Goal: Complete application form

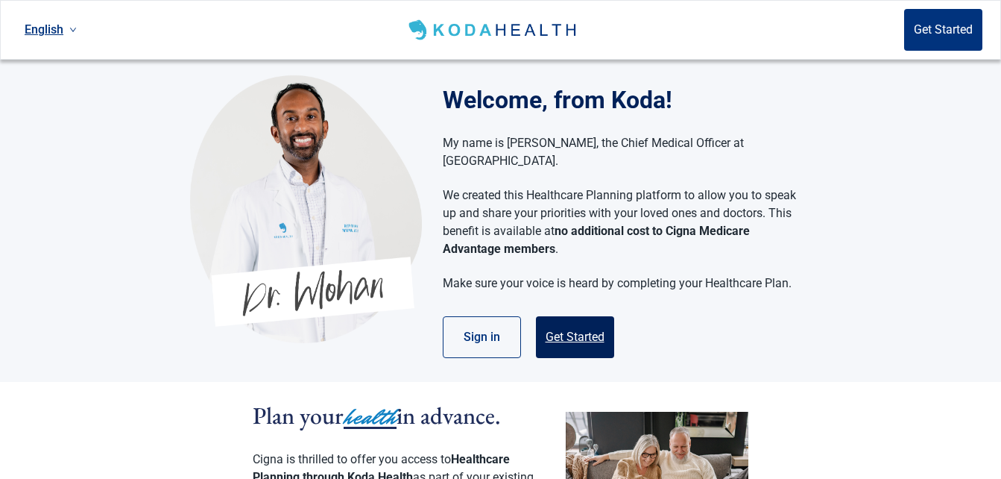
click at [586, 330] on button "Get Started" at bounding box center [575, 337] width 78 height 42
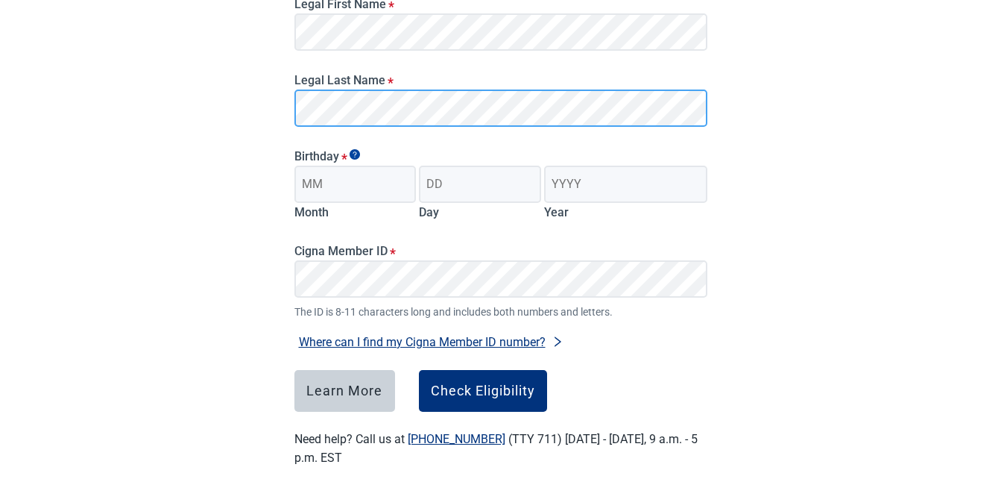
scroll to position [263, 0]
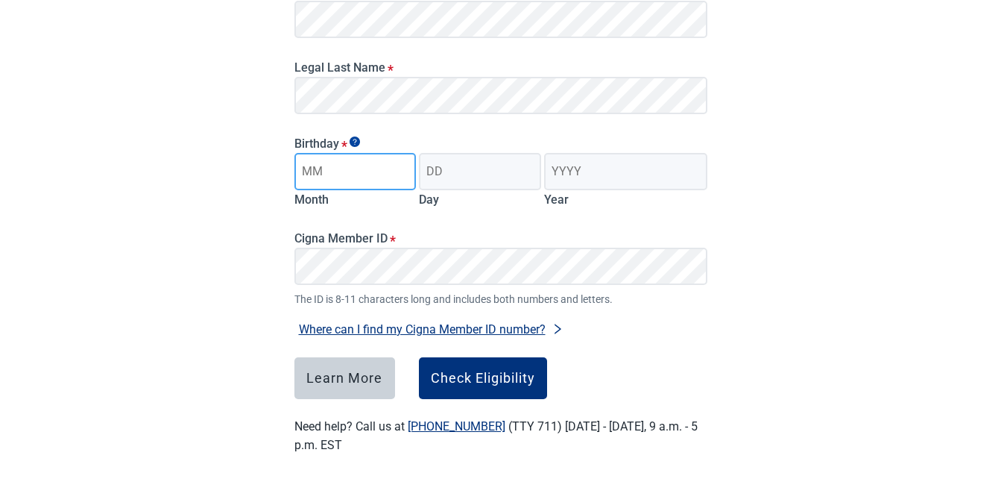
click at [379, 172] on input "Month" at bounding box center [355, 171] width 122 height 37
type input "[DATE]"
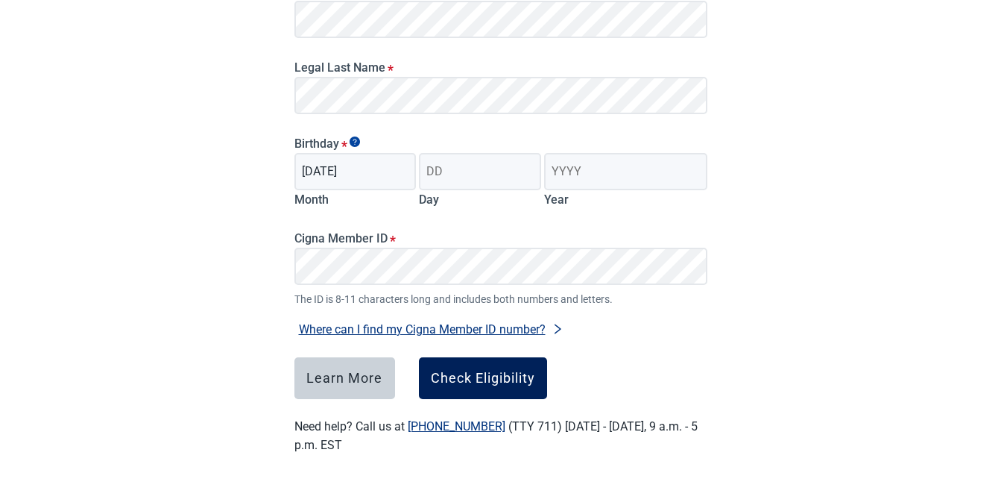
click at [526, 391] on button "Check Eligibility" at bounding box center [483, 378] width 128 height 42
click at [640, 341] on form "Legal First Name * Legal Last Name * Birthday * [DEMOGRAPHIC_DATA] Month Day Ye…" at bounding box center [500, 183] width 413 height 431
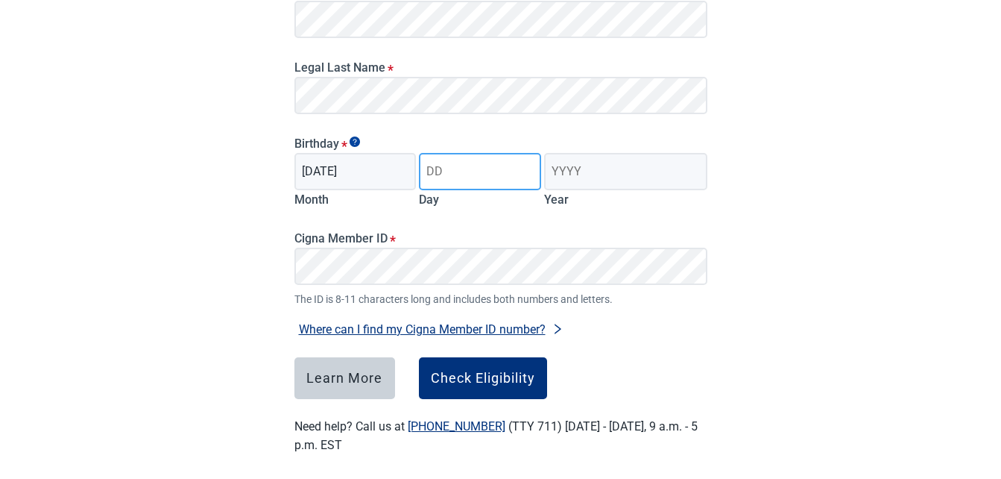
click at [485, 175] on input "Day" at bounding box center [480, 171] width 122 height 37
type input "10"
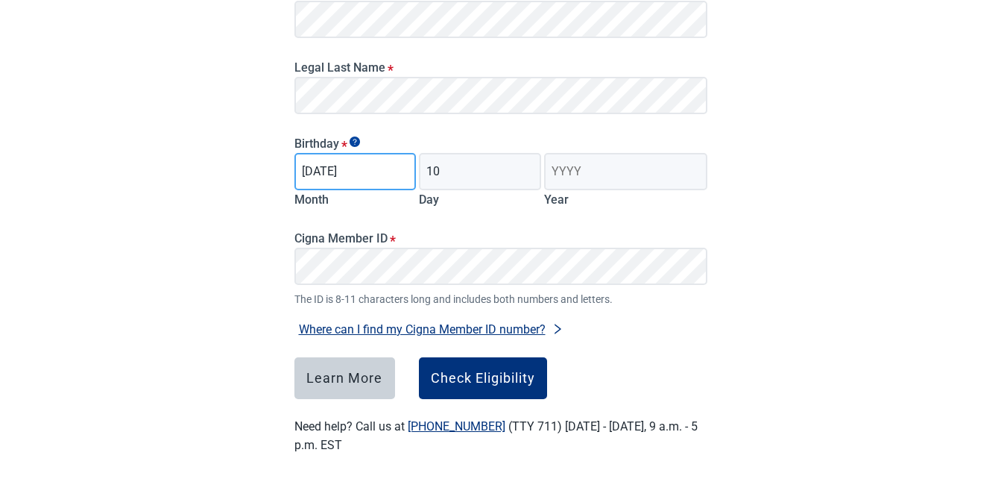
click at [372, 175] on input "[DATE]" at bounding box center [355, 171] width 122 height 37
type input "08"
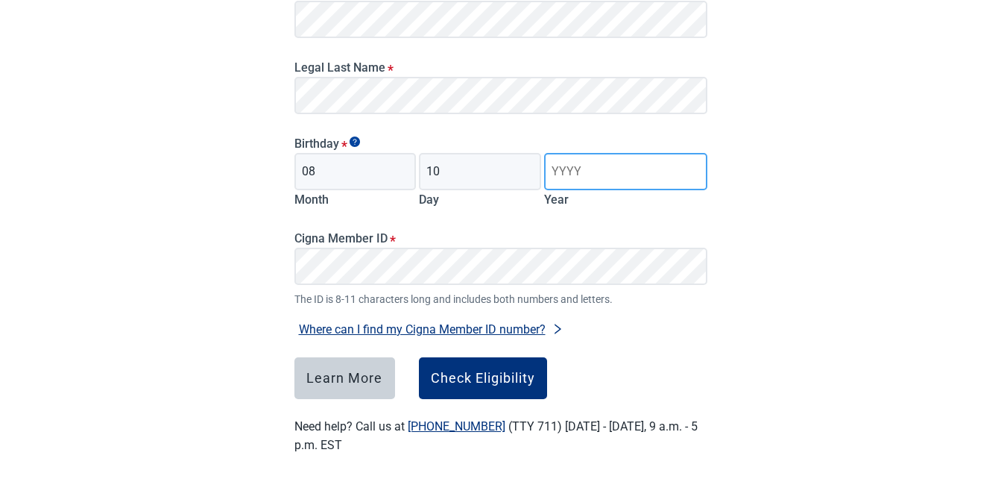
click at [603, 165] on input "Year" at bounding box center [625, 171] width 163 height 37
type input "1957"
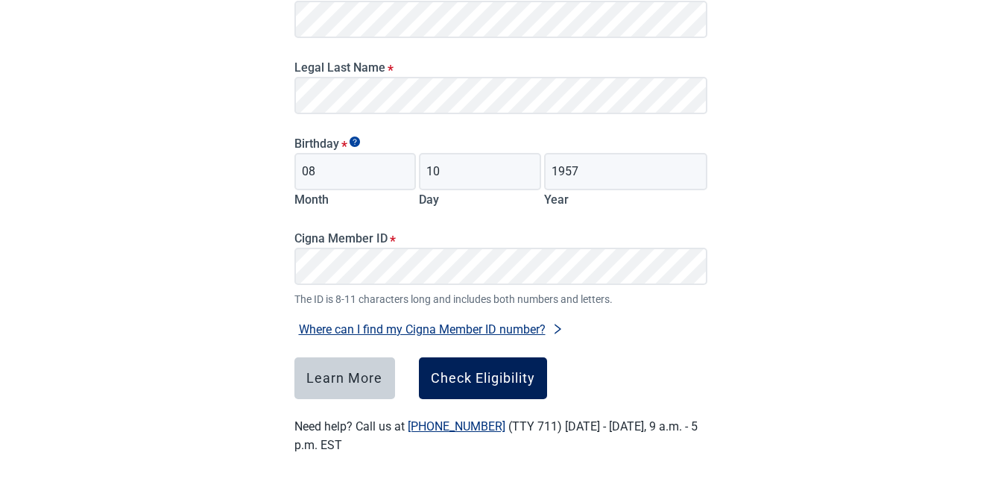
click at [515, 385] on div "Check Eligibility" at bounding box center [483, 378] width 104 height 15
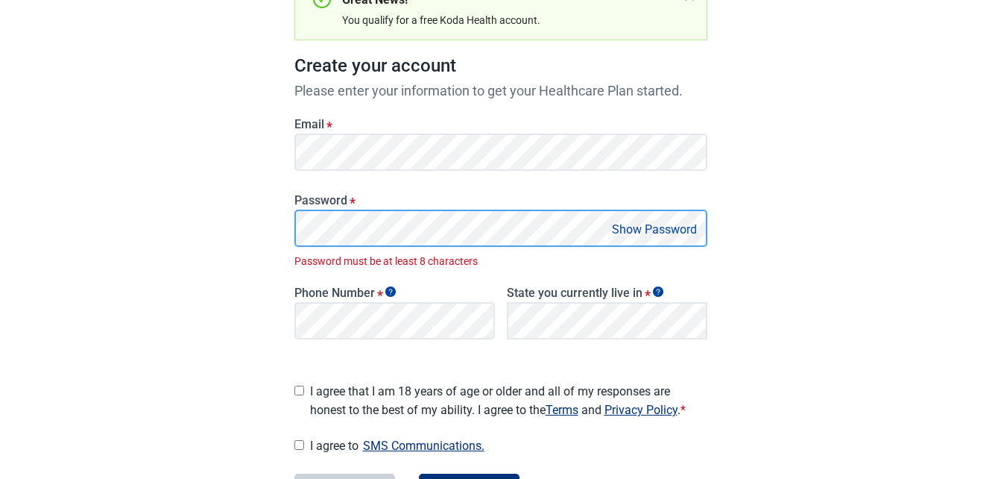
scroll to position [301, 0]
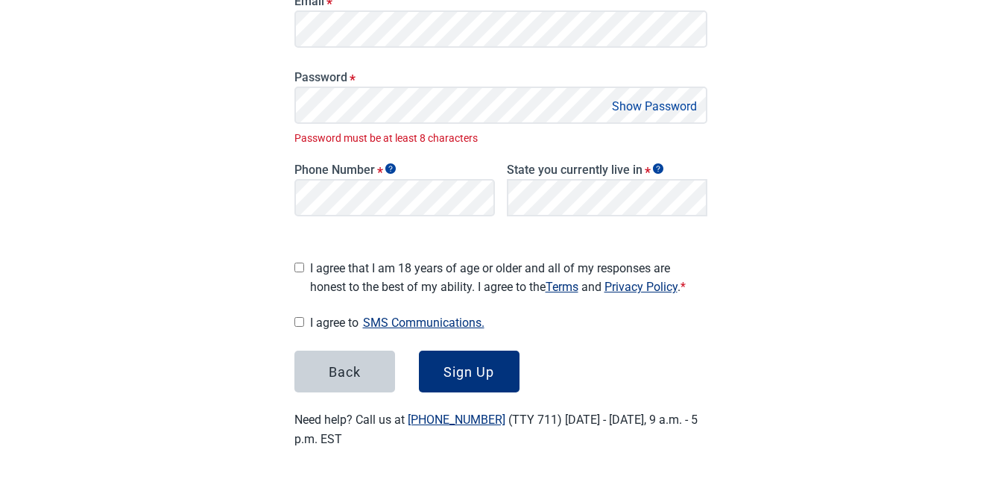
click at [617, 100] on button "Show Password" at bounding box center [655, 106] width 94 height 20
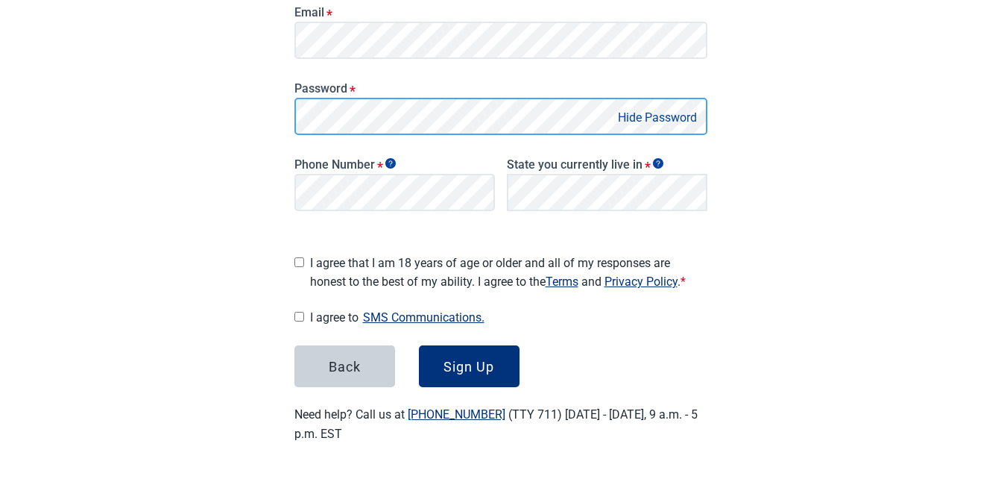
scroll to position [285, 0]
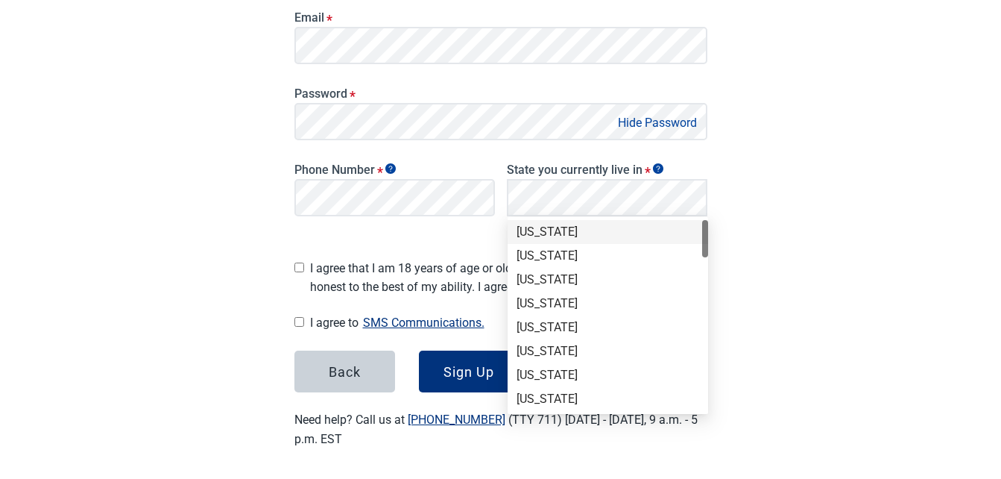
click at [593, 224] on div "[US_STATE]" at bounding box center [608, 232] width 183 height 16
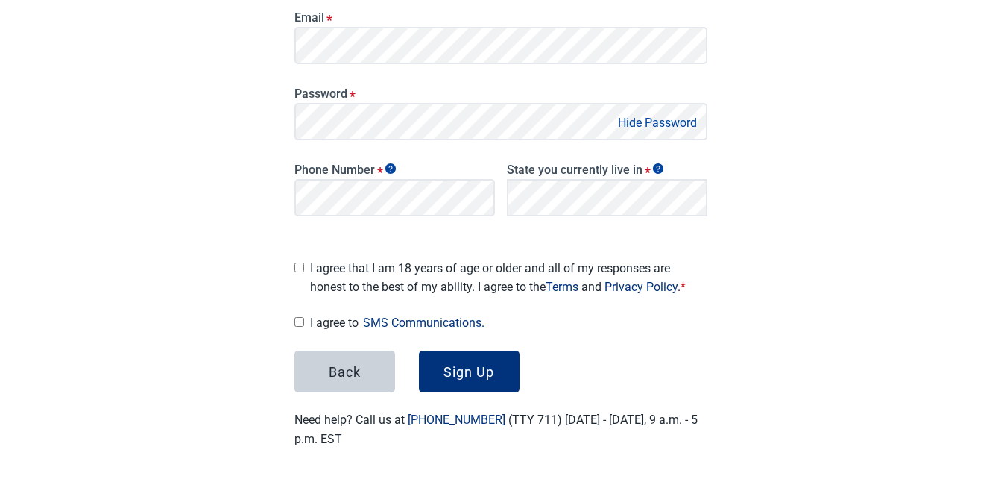
click at [293, 262] on main "Great News! You qualify for a free Koda Health account. Create your account Ple…" at bounding box center [501, 111] width 485 height 745
click at [300, 262] on input "I agree that I am 18 years of age or older and all of my responses are honest t…" at bounding box center [299, 267] width 10 height 10
checkbox input "true"
click at [300, 317] on input "I agree to SMS Communications." at bounding box center [299, 322] width 10 height 10
checkbox input "true"
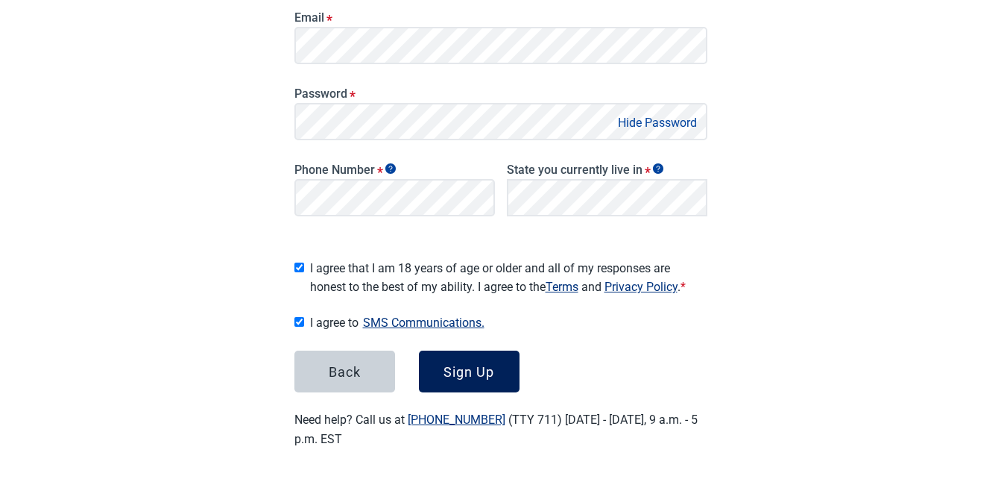
click at [441, 371] on button "Sign Up" at bounding box center [469, 371] width 101 height 42
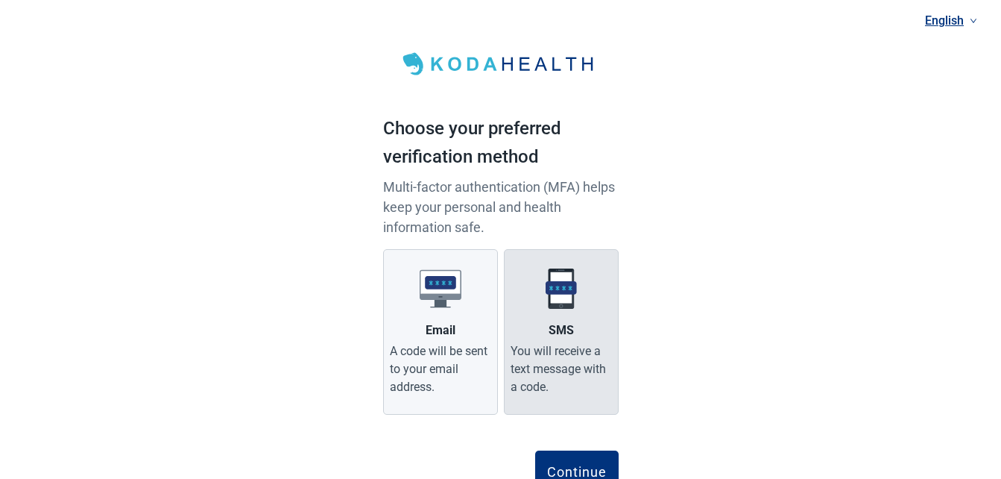
click at [566, 362] on div "You will receive a text message with a code." at bounding box center [561, 369] width 101 height 54
click at [0, 0] on input "SMS You will receive a text message with a code." at bounding box center [0, 0] width 0 height 0
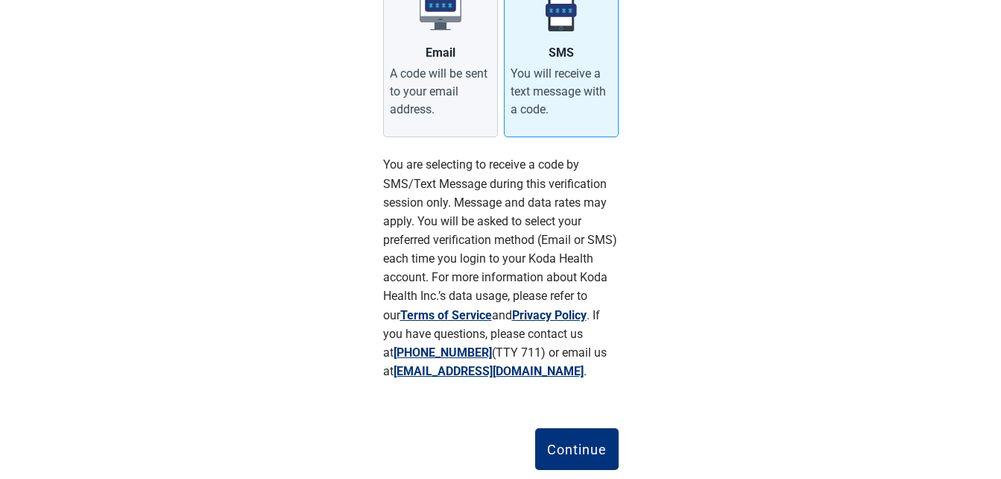
scroll to position [316, 0]
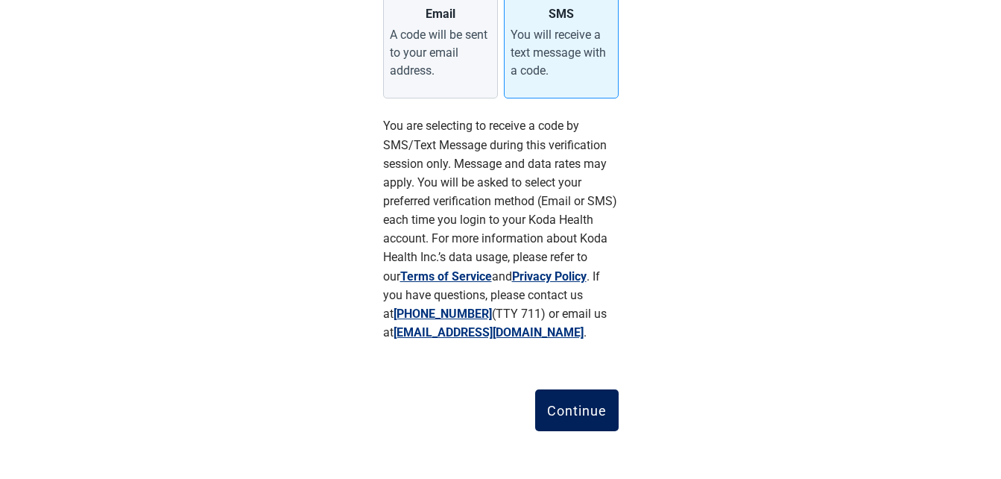
click at [591, 407] on div "Continue" at bounding box center [577, 410] width 60 height 15
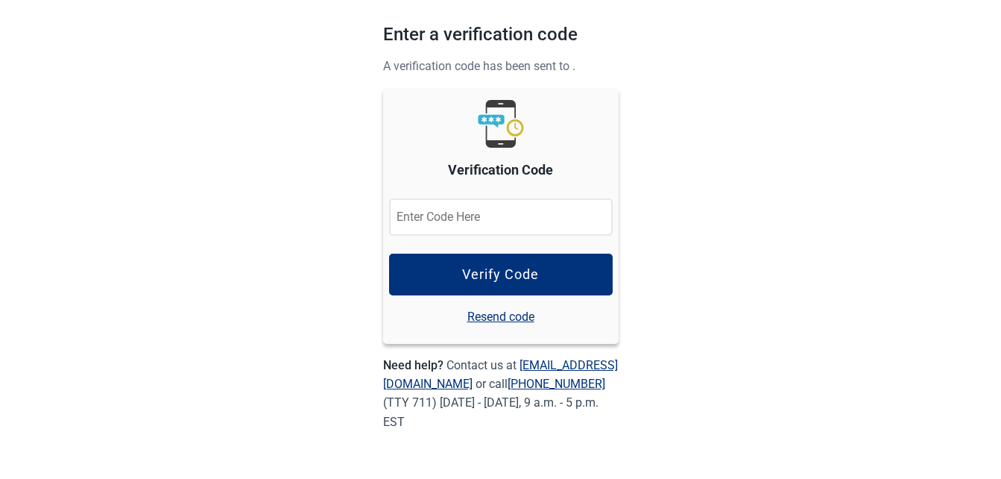
scroll to position [93, 0]
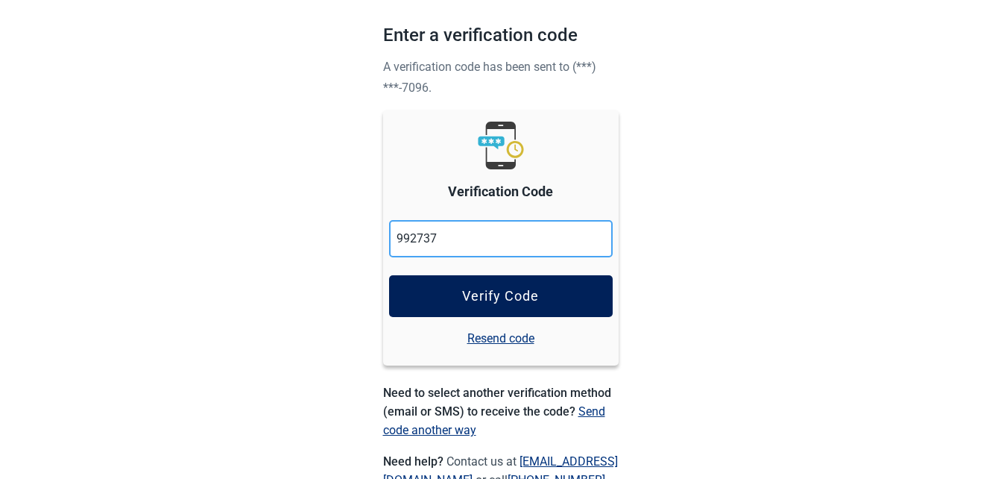
type input "992737"
click at [477, 293] on div "Verify Code" at bounding box center [500, 296] width 77 height 15
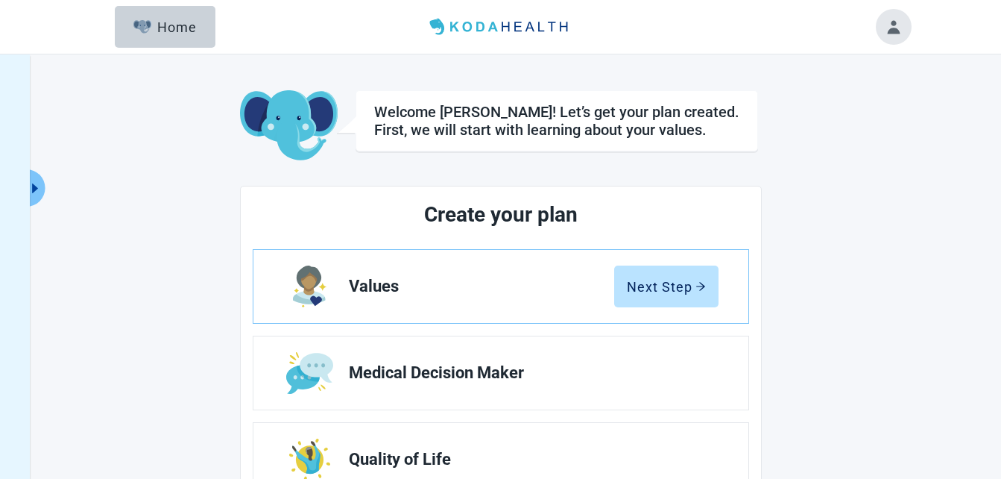
click at [682, 298] on button "Next Step" at bounding box center [666, 286] width 104 height 42
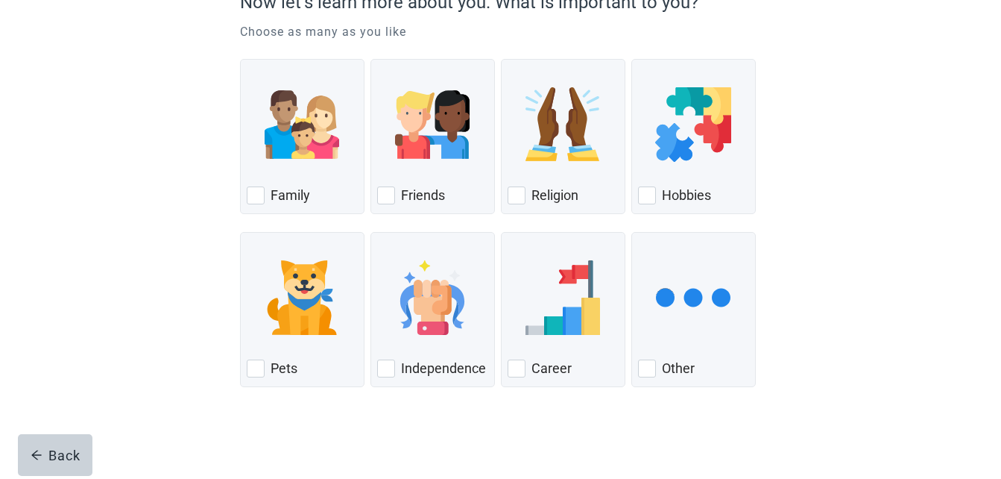
scroll to position [163, 0]
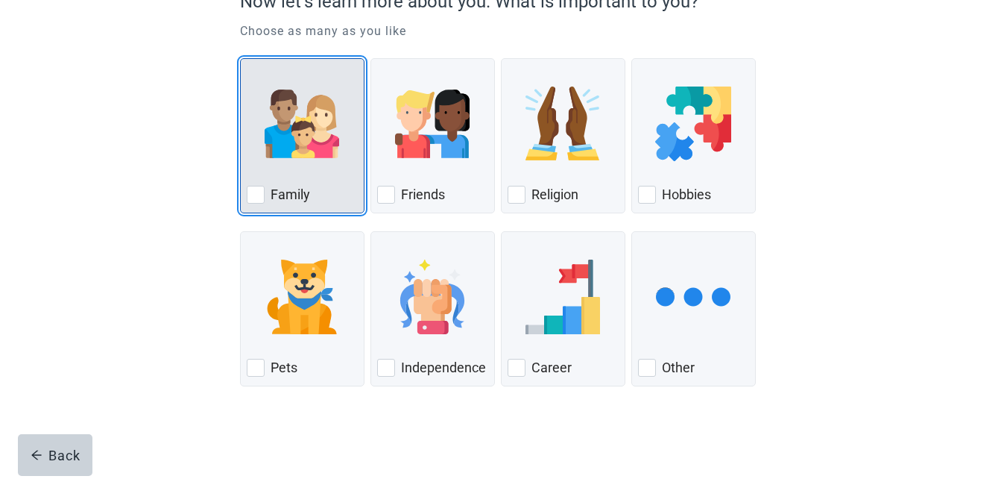
click at [257, 193] on div "Family, checkbox, not checked" at bounding box center [256, 195] width 18 height 18
click at [241, 59] on input "Family" at bounding box center [240, 58] width 1 height 1
checkbox input "true"
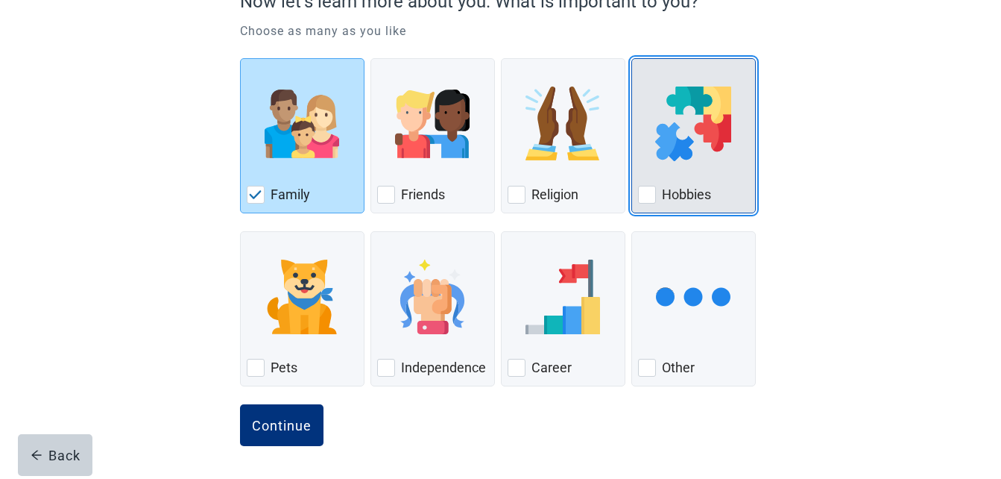
click at [646, 192] on div "Hobbies, checkbox, not checked" at bounding box center [647, 195] width 18 height 18
click at [632, 59] on input "Hobbies" at bounding box center [631, 58] width 1 height 1
checkbox input "true"
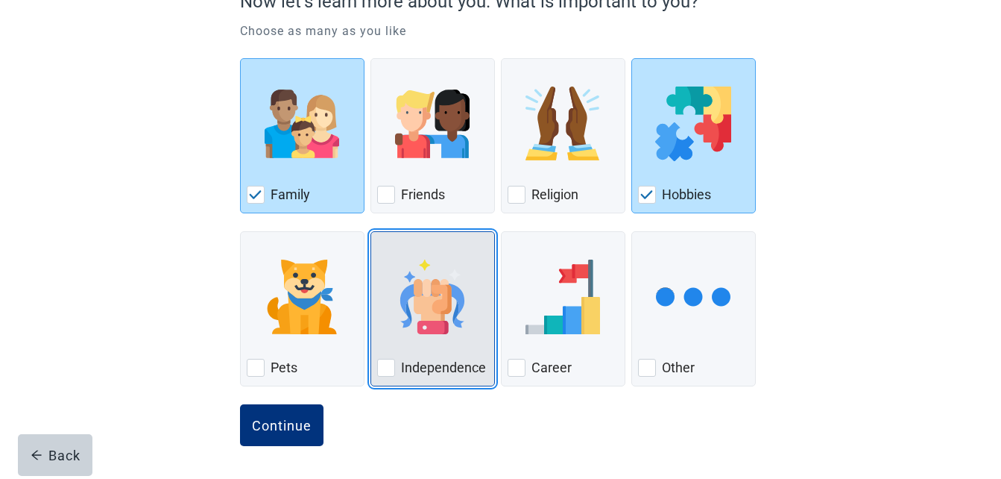
click at [374, 371] on div "Independence" at bounding box center [433, 308] width 125 height 155
click at [371, 232] on input "Independence" at bounding box center [371, 231] width 1 height 1
checkbox input "true"
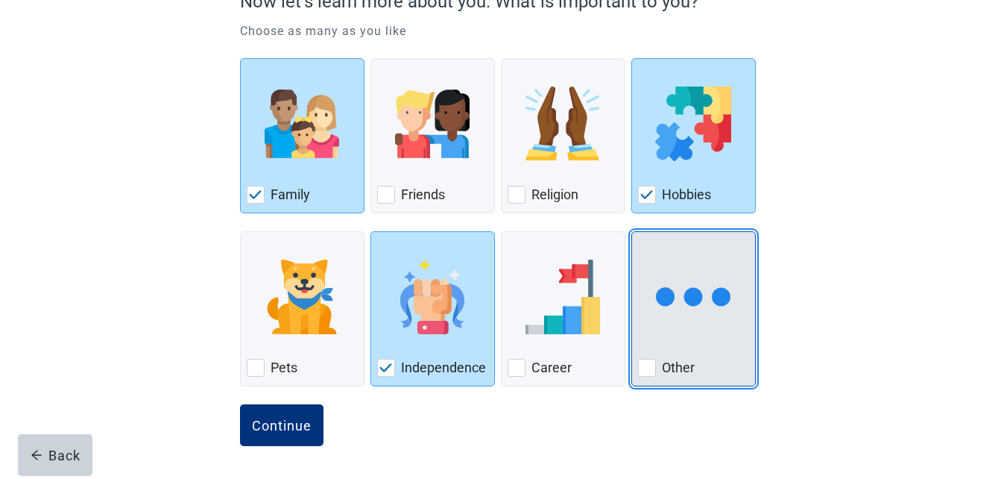
click at [681, 368] on label "Other" at bounding box center [678, 368] width 33 height 18
checkbox input "true"
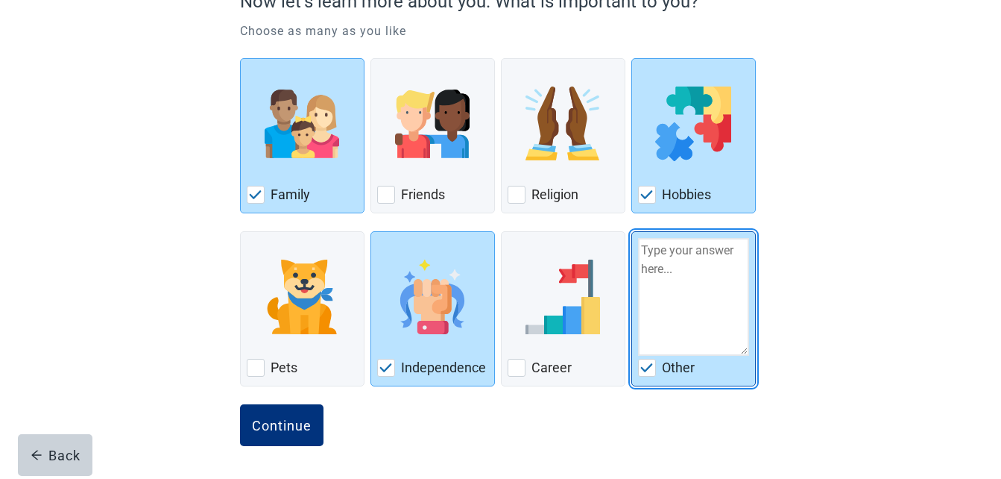
click at [678, 303] on textarea "Other" at bounding box center [693, 297] width 111 height 118
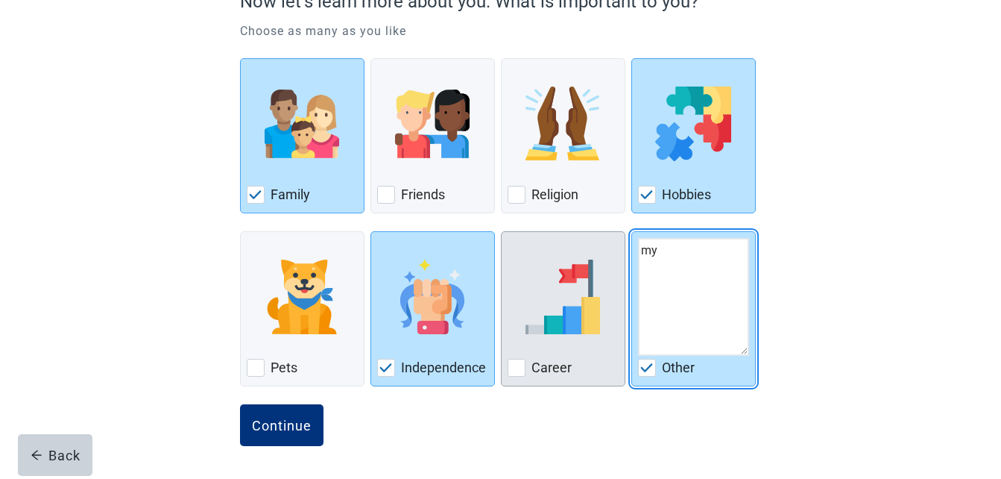
type textarea "m"
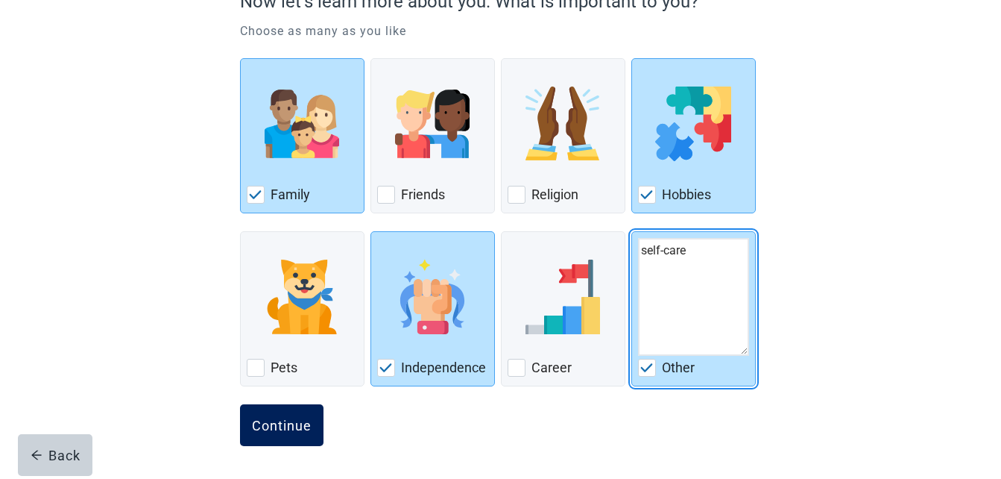
type textarea "self-care"
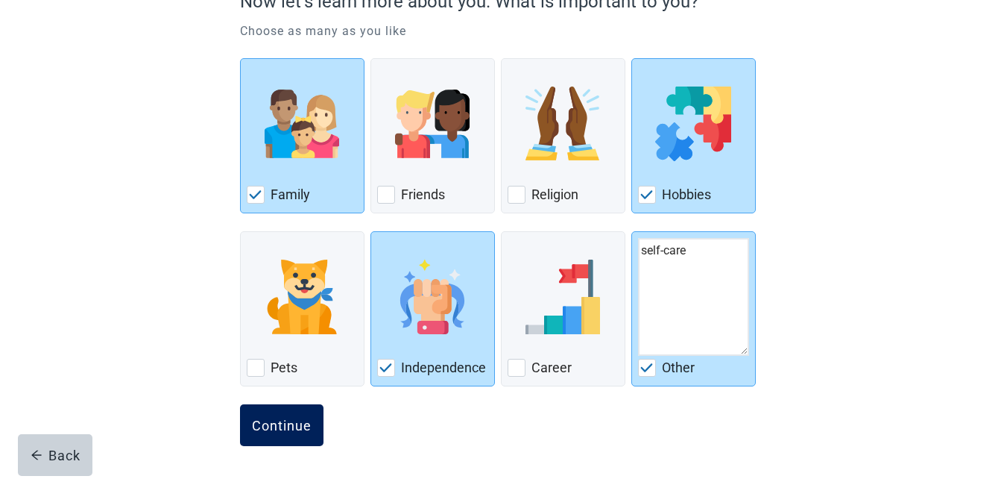
click at [284, 415] on button "Continue" at bounding box center [282, 425] width 84 height 42
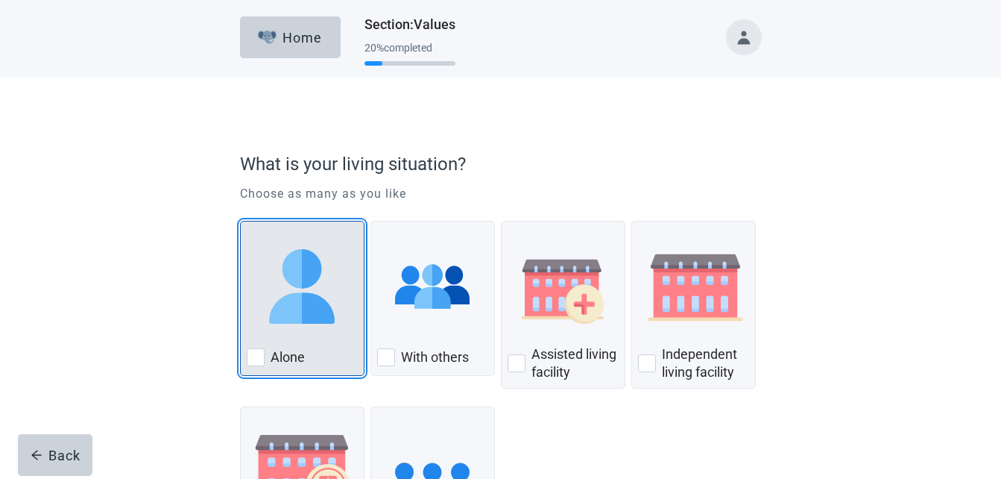
click at [251, 359] on div "Alone, checkbox, not checked" at bounding box center [256, 357] width 18 height 18
click at [241, 221] on input "Alone" at bounding box center [240, 221] width 1 height 1
checkbox input "true"
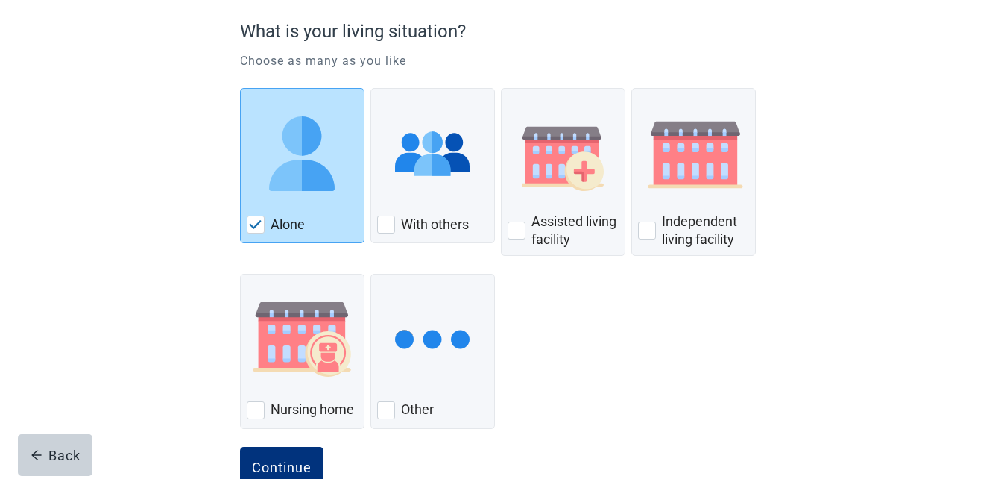
scroll to position [175, 0]
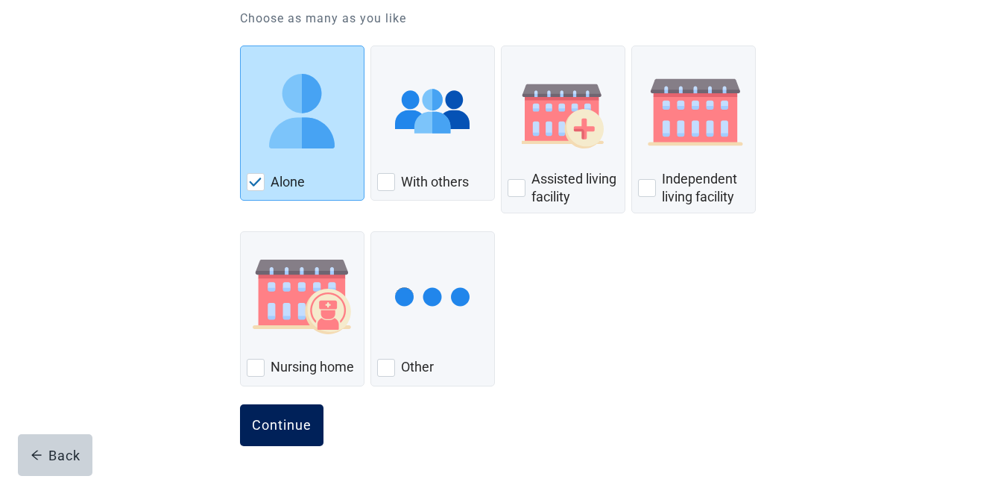
click at [277, 424] on div "Continue" at bounding box center [282, 425] width 60 height 15
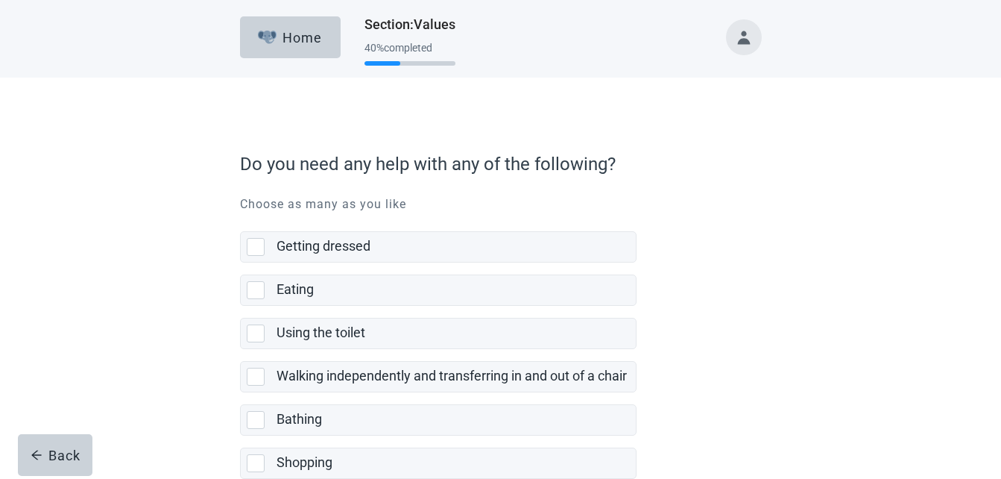
click at [277, 424] on form "Do you need any help with any of the following? Choose as many as you like Gett…" at bounding box center [501, 483] width 522 height 681
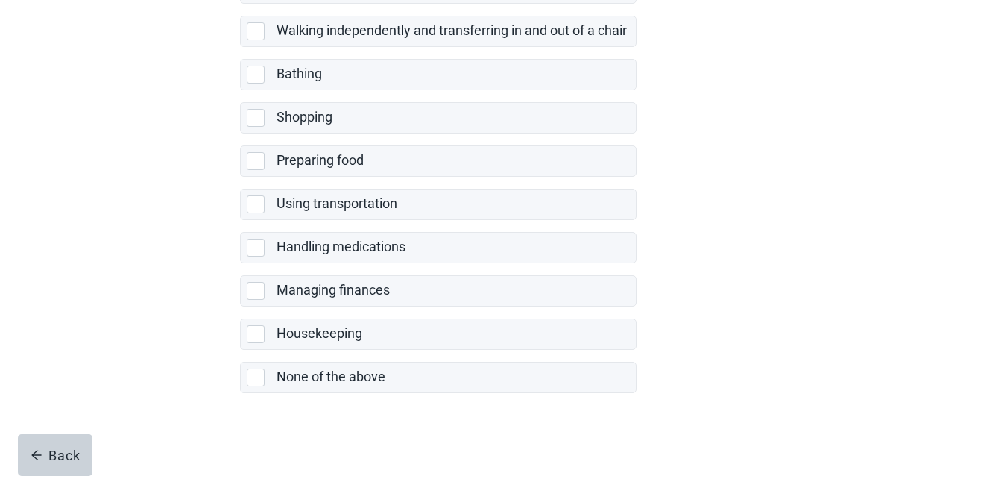
scroll to position [346, 0]
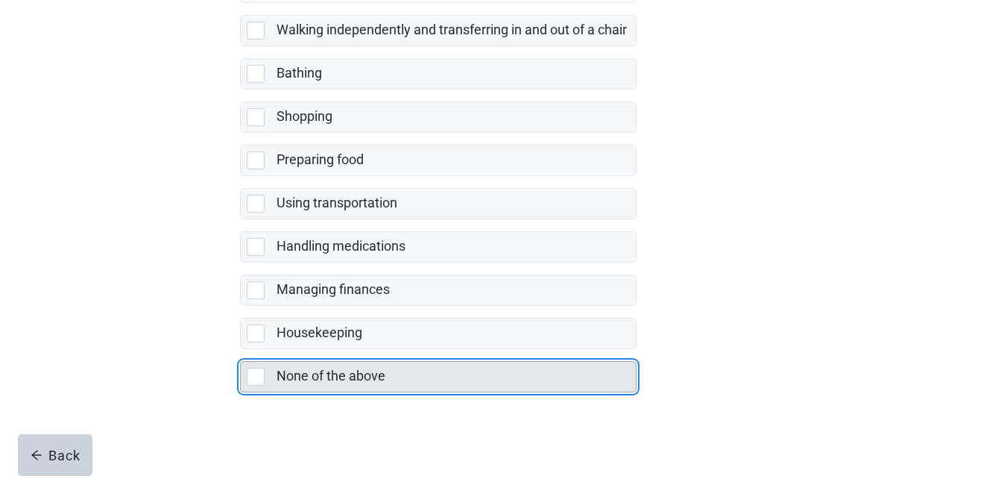
click at [259, 378] on div "None of the above, checkbox, not selected" at bounding box center [256, 377] width 18 height 18
click at [241, 350] on input "None of the above" at bounding box center [240, 349] width 1 height 1
checkbox input "true"
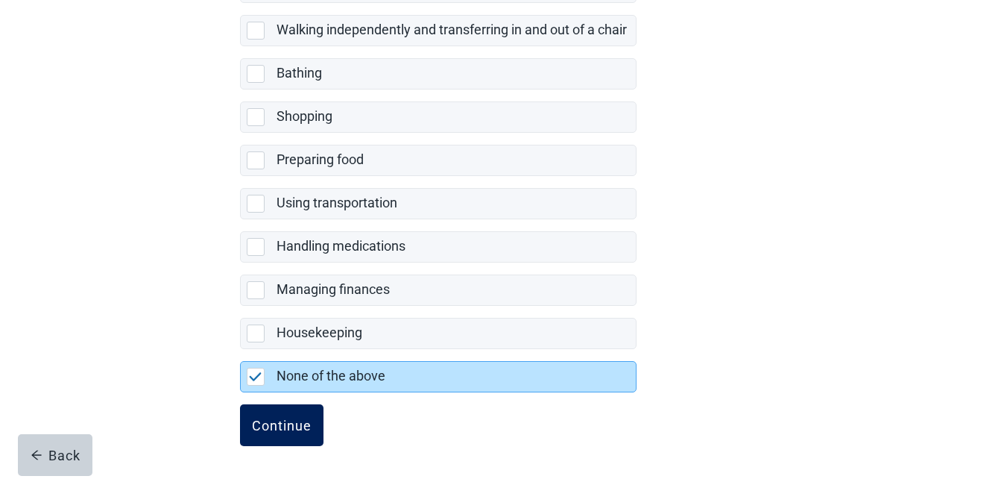
click at [299, 438] on button "Continue" at bounding box center [282, 425] width 84 height 42
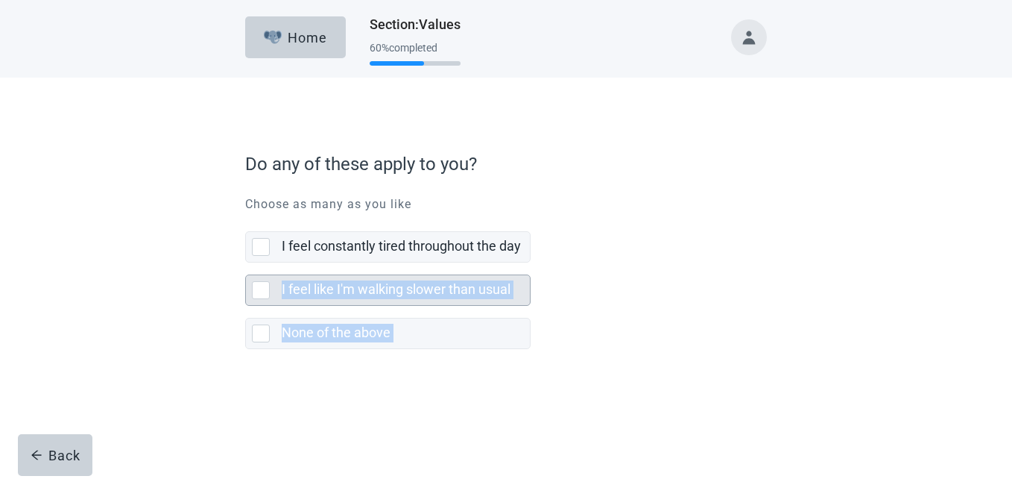
drag, startPoint x: 311, startPoint y: 400, endPoint x: 258, endPoint y: 296, distance: 116.4
click at [258, 296] on form "Do any of these apply to you? Choose as many as you like I feel constantly tire…" at bounding box center [506, 289] width 522 height 292
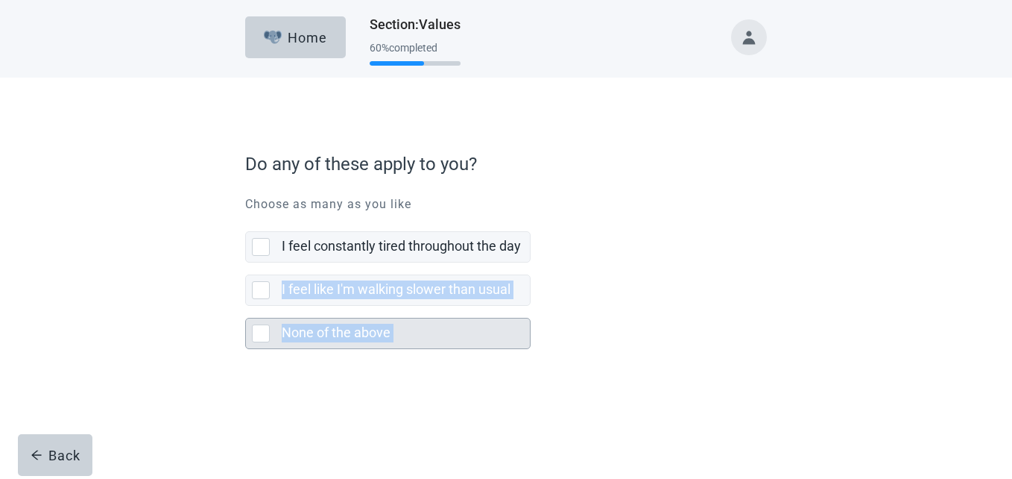
drag, startPoint x: 258, startPoint y: 296, endPoint x: 264, endPoint y: 338, distance: 42.2
click at [264, 338] on div "None of the above, checkbox, not selected" at bounding box center [261, 333] width 18 height 18
click at [246, 306] on input "None of the above" at bounding box center [245, 306] width 1 height 1
checkbox input "true"
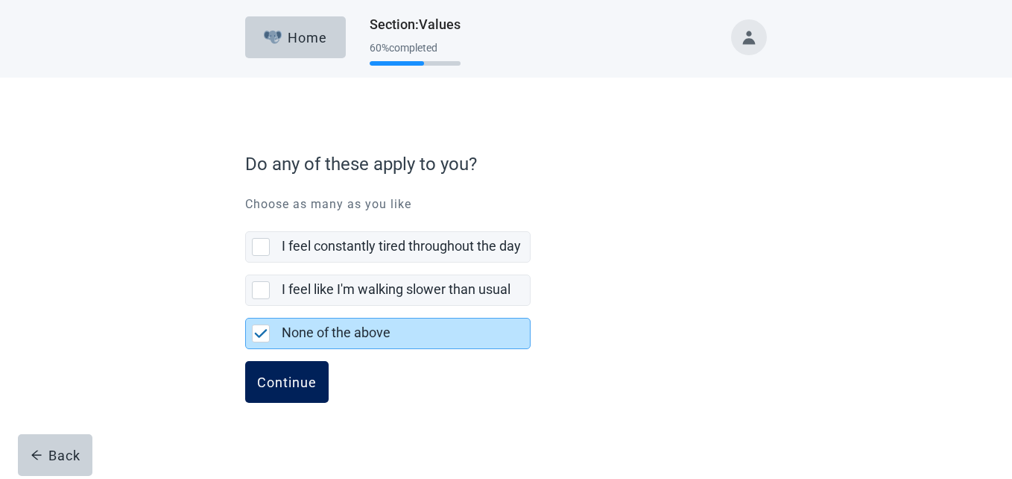
click at [306, 378] on div "Continue" at bounding box center [287, 381] width 60 height 15
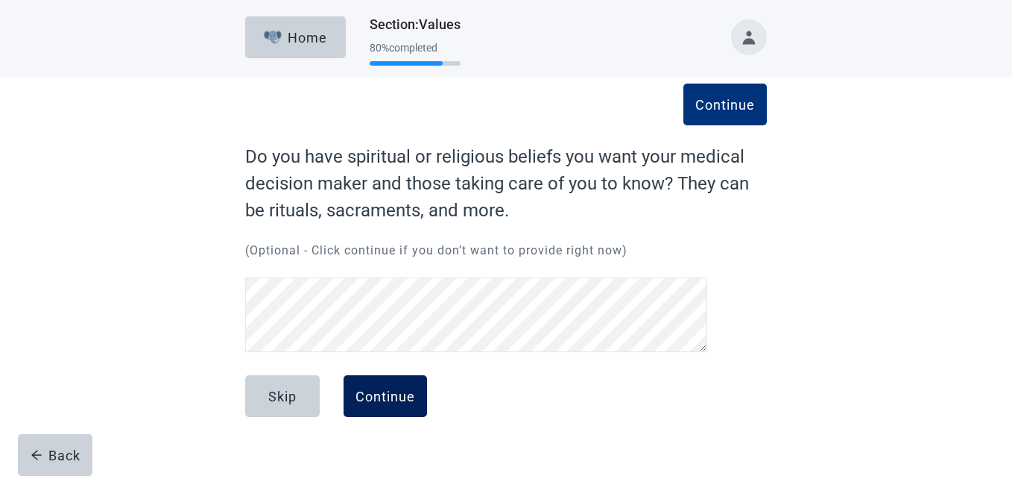
click at [388, 396] on div "Continue" at bounding box center [386, 395] width 60 height 15
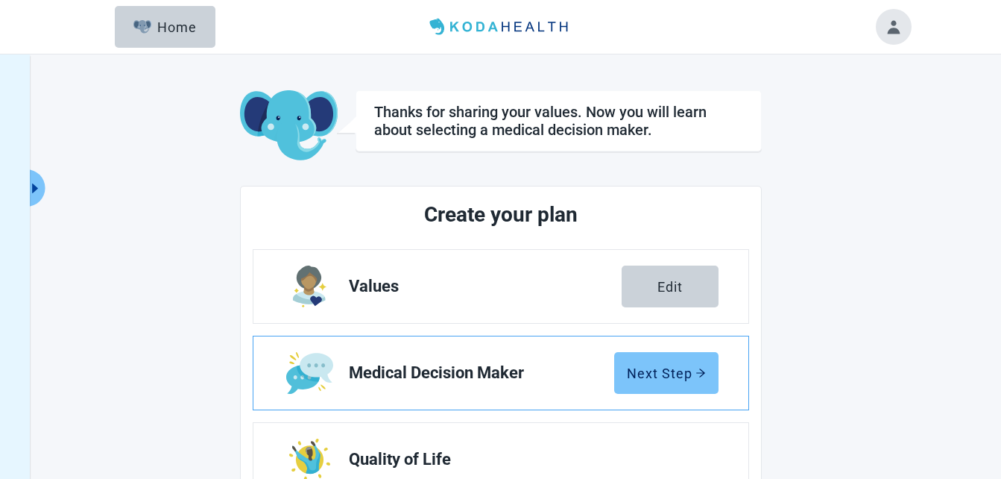
click at [703, 371] on icon "arrow-right" at bounding box center [701, 373] width 10 height 10
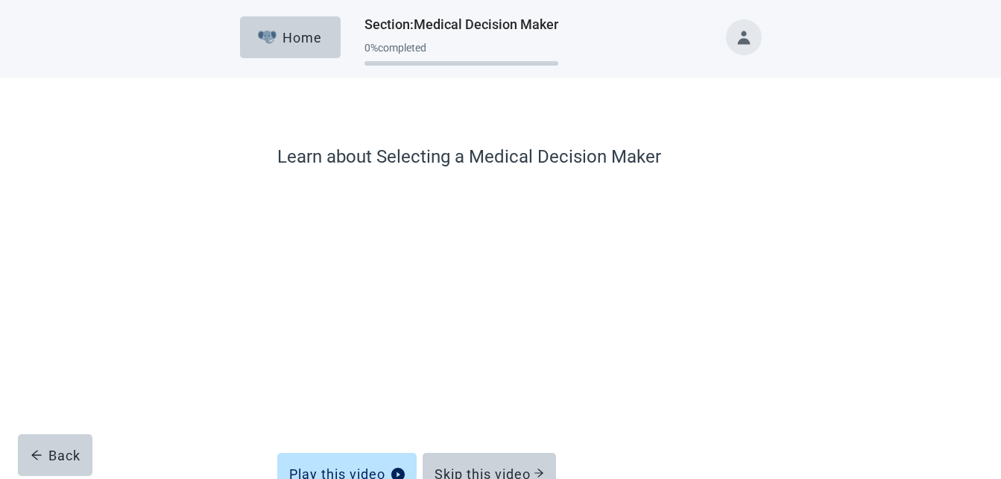
scroll to position [30, 0]
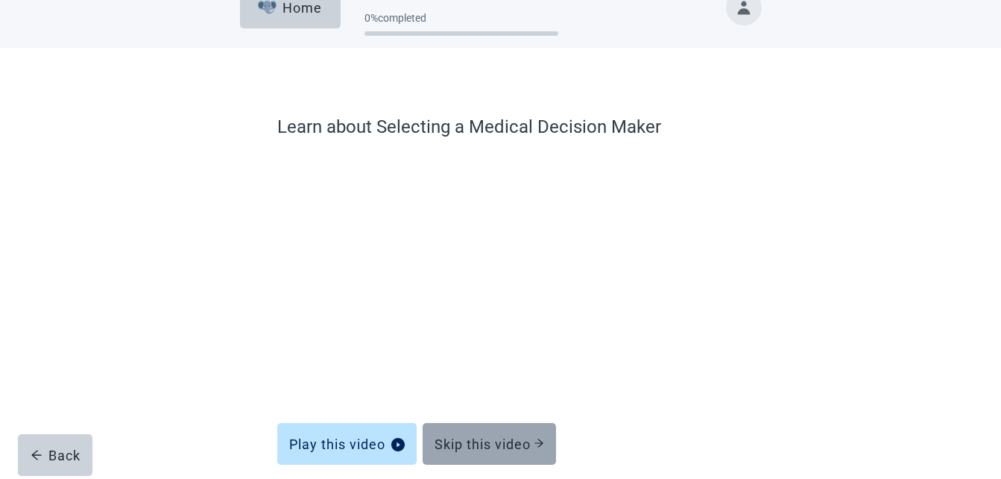
click at [542, 447] on icon "arrow-right" at bounding box center [539, 443] width 10 height 10
click at [508, 444] on div "Skip this video" at bounding box center [490, 443] width 110 height 15
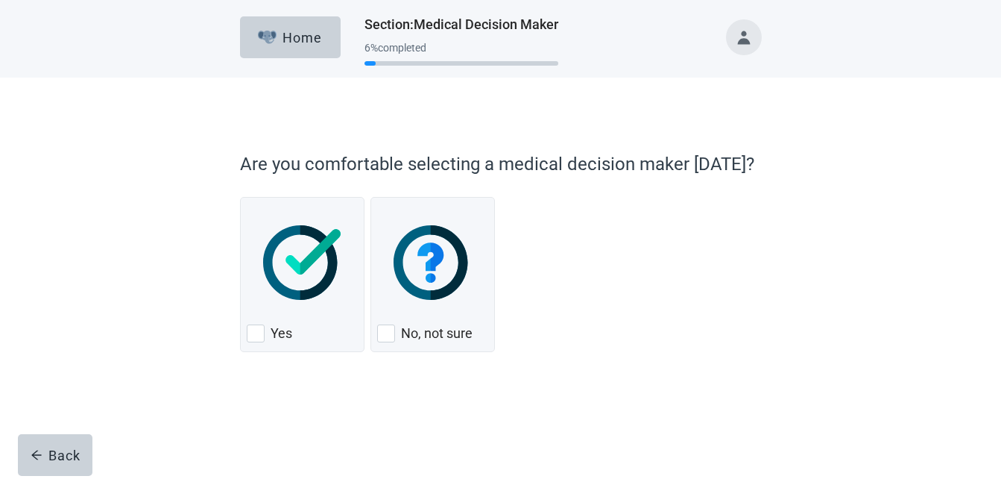
click at [265, 328] on div "Yes, checkbox, not checked" at bounding box center [256, 333] width 18 height 18
click at [241, 198] on input "Yes" at bounding box center [240, 197] width 1 height 1
checkbox input "true"
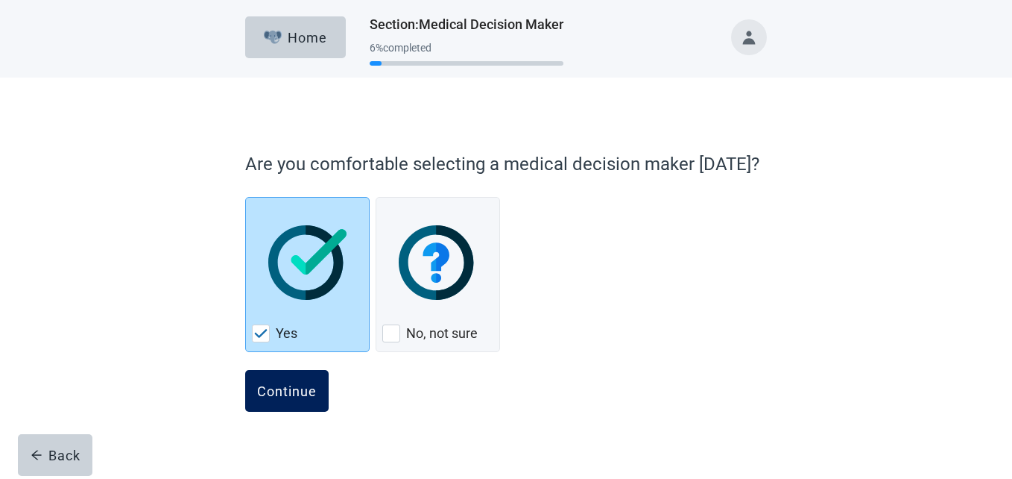
click at [293, 381] on button "Continue" at bounding box center [287, 391] width 84 height 42
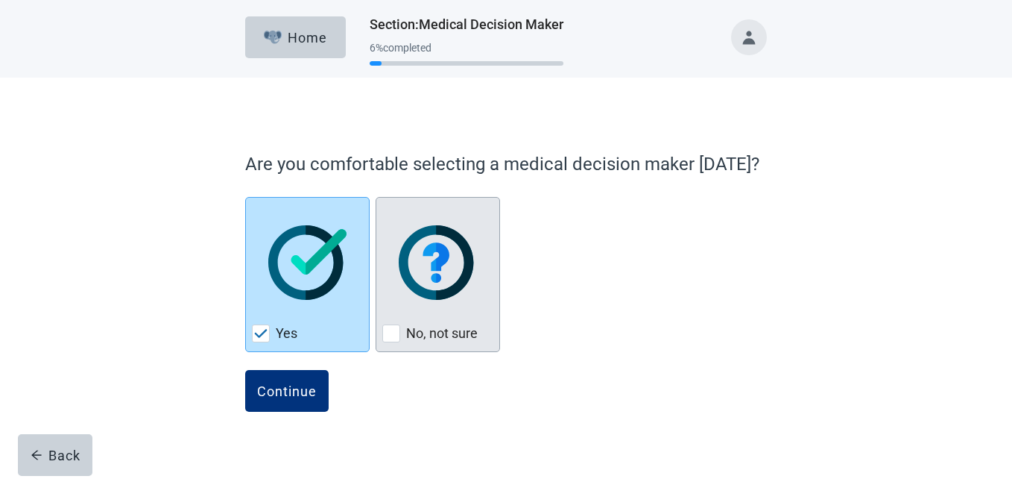
click at [391, 330] on div "No, not sure, checkbox, not checked" at bounding box center [391, 333] width 18 height 18
click at [377, 198] on input "No, not sure" at bounding box center [376, 197] width 1 height 1
checkbox input "true"
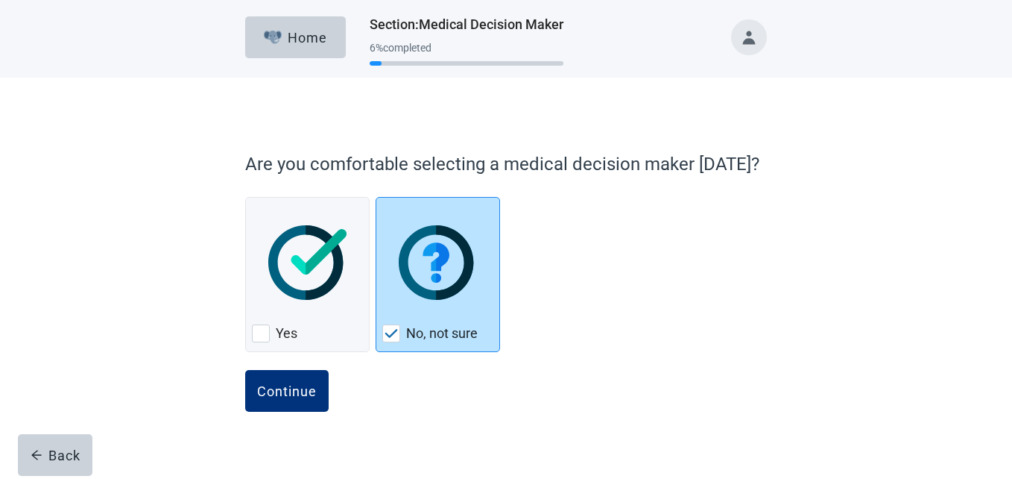
checkbox input "false"
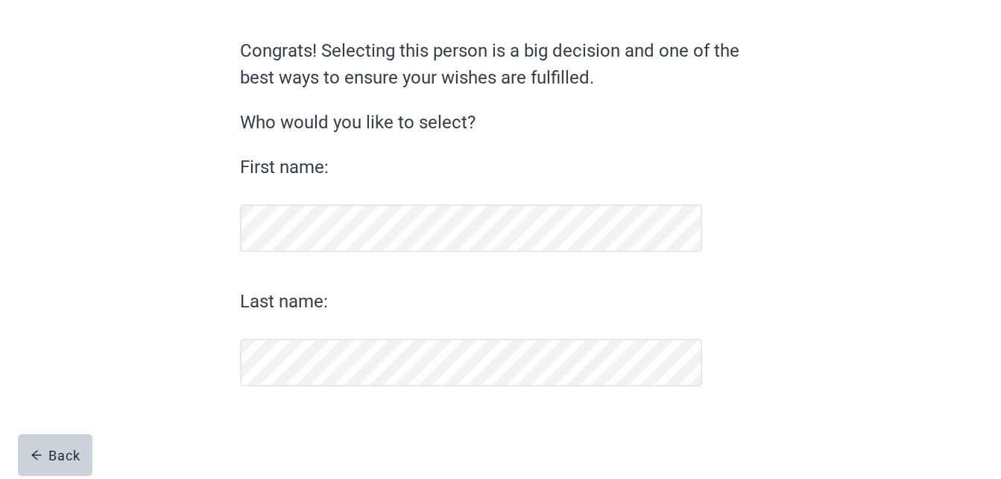
click at [299, 380] on form "Congrats! Selecting this person is a big decision and one of the best ways to e…" at bounding box center [501, 257] width 522 height 441
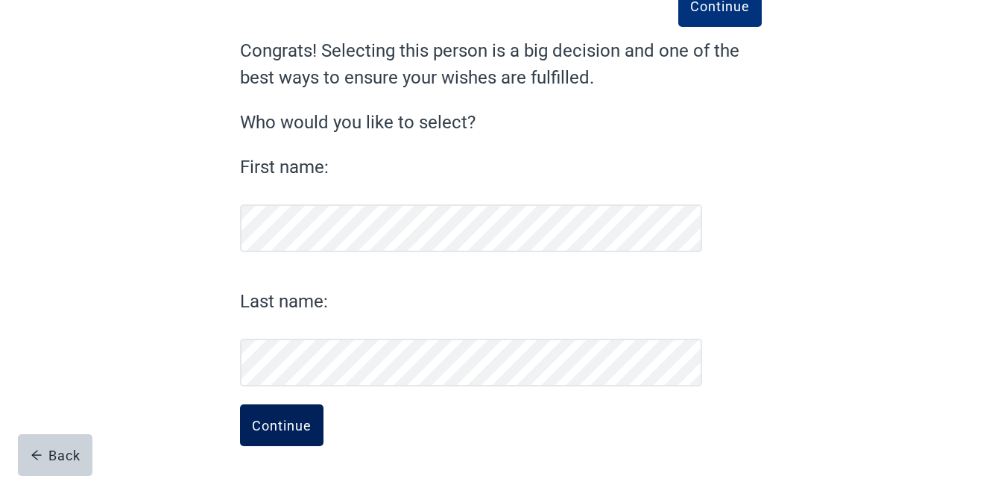
click at [265, 409] on button "Continue" at bounding box center [282, 425] width 84 height 42
click at [266, 430] on div "Continue" at bounding box center [282, 425] width 60 height 15
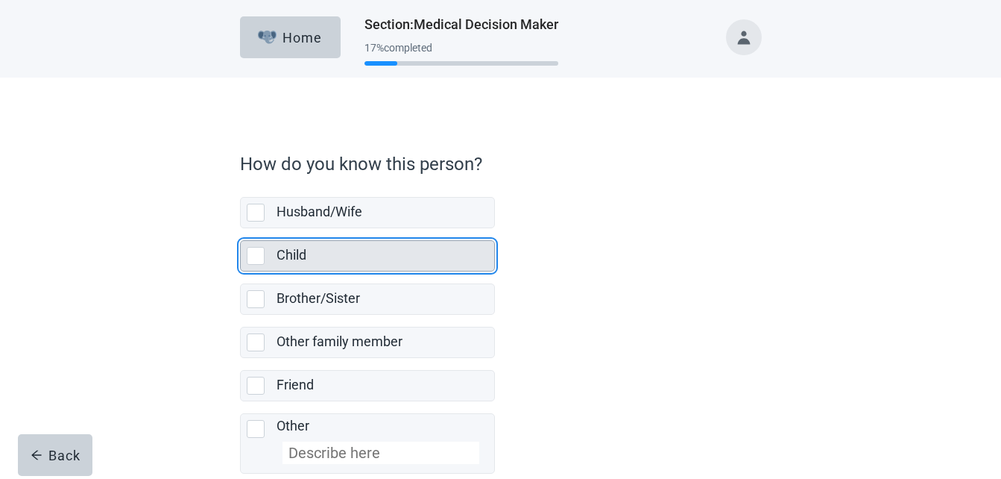
click at [256, 253] on div "Child, checkbox, not selected" at bounding box center [256, 256] width 18 height 18
click at [241, 229] on input "Child" at bounding box center [240, 228] width 1 height 1
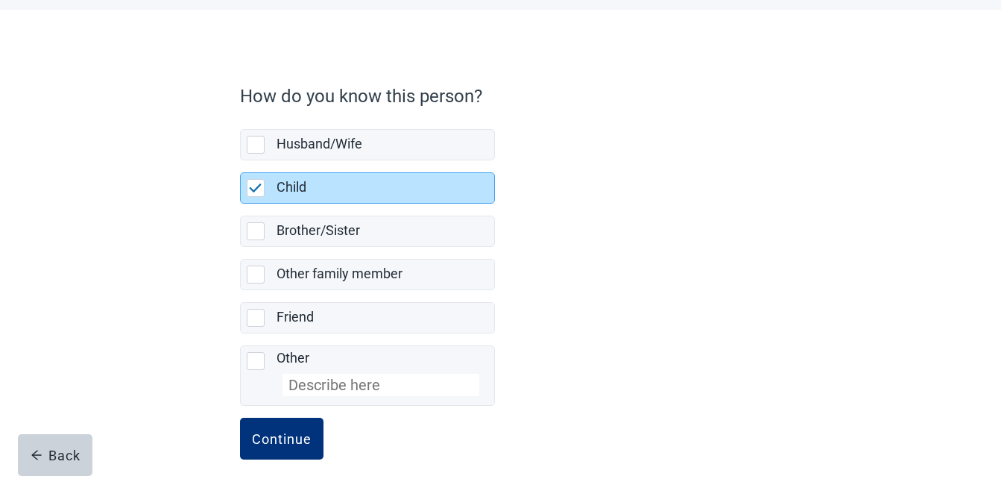
scroll to position [81, 0]
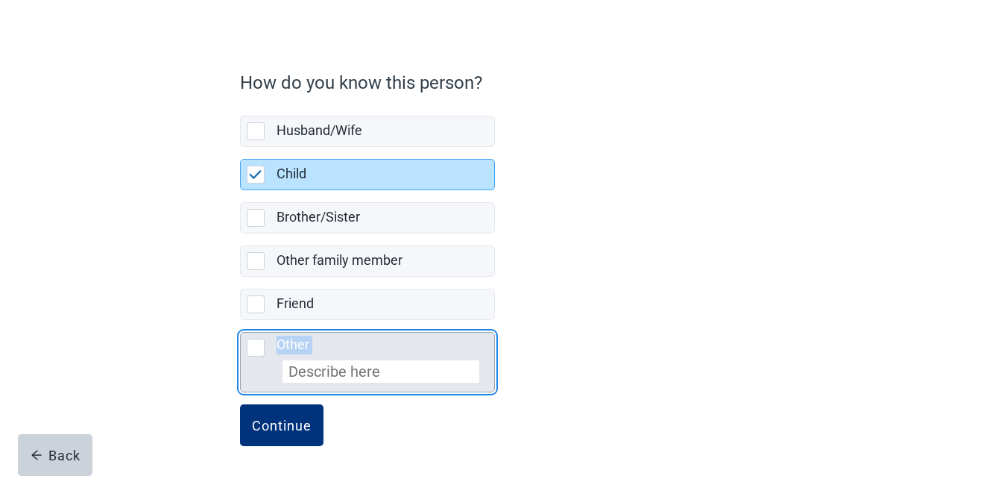
drag, startPoint x: 312, startPoint y: 359, endPoint x: 259, endPoint y: 335, distance: 58.4
click at [259, 335] on div "Other" at bounding box center [367, 362] width 253 height 59
checkbox input "false"
checkbox input "true"
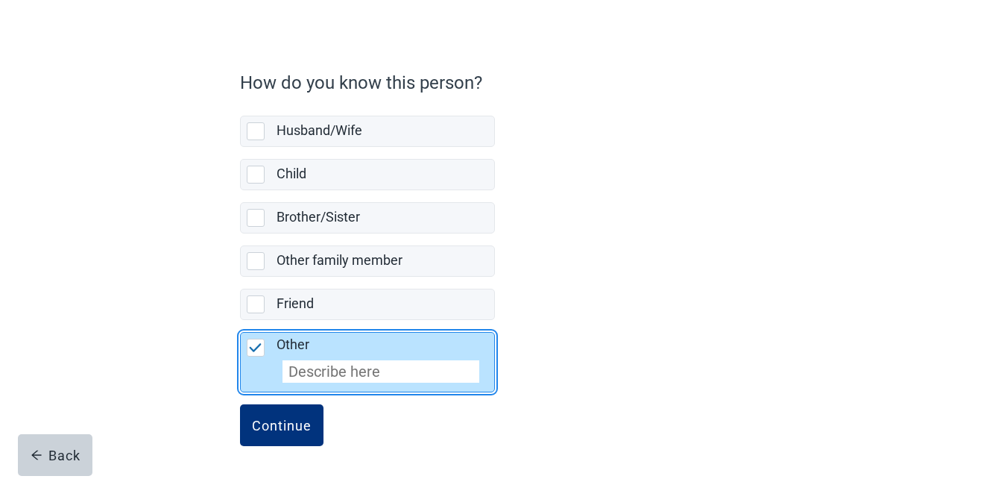
drag, startPoint x: 259, startPoint y: 335, endPoint x: 330, endPoint y: 362, distance: 76.4
click at [330, 362] on input "Other" at bounding box center [381, 371] width 197 height 22
type input "children"
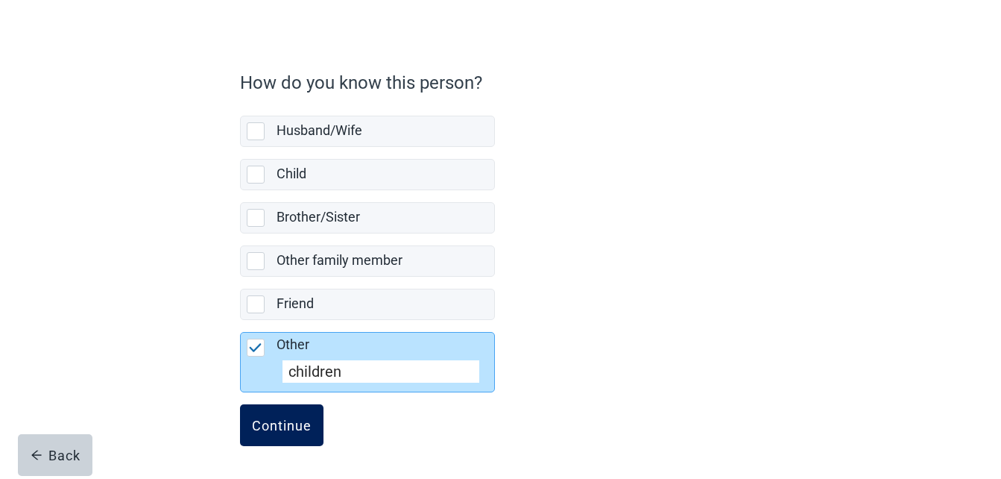
click at [270, 421] on div "Continue" at bounding box center [282, 425] width 60 height 15
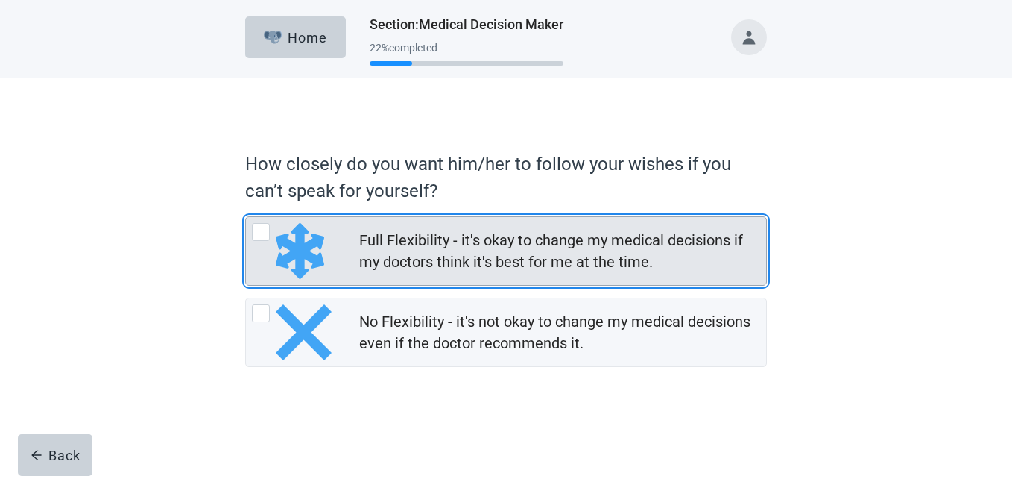
click at [261, 232] on div "Full Flexibility - it's okay to change my medical decisions if my doctors think…" at bounding box center [261, 232] width 18 height 18
click at [246, 217] on input "Full Flexibility - it's okay to change my medical decisions if my doctors think…" at bounding box center [245, 216] width 1 height 1
radio input "true"
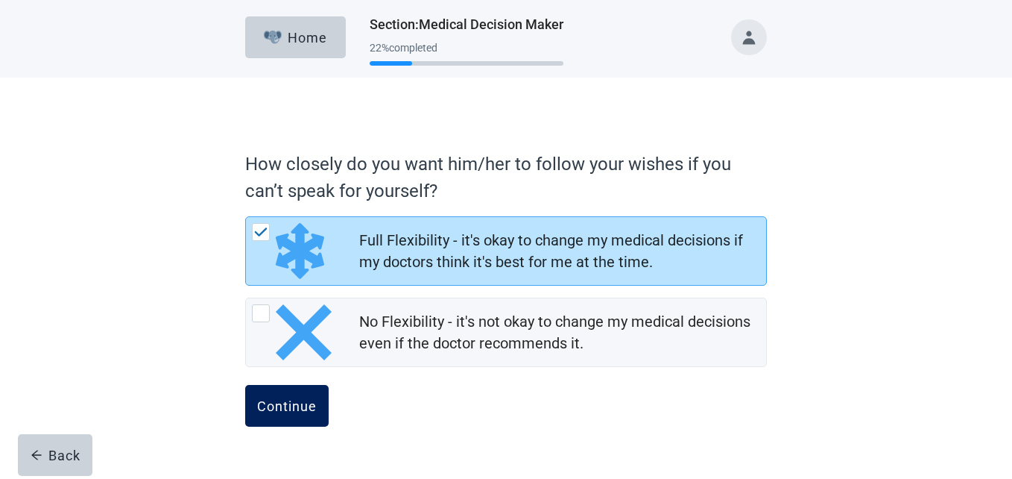
click at [283, 406] on div "Continue" at bounding box center [287, 405] width 60 height 15
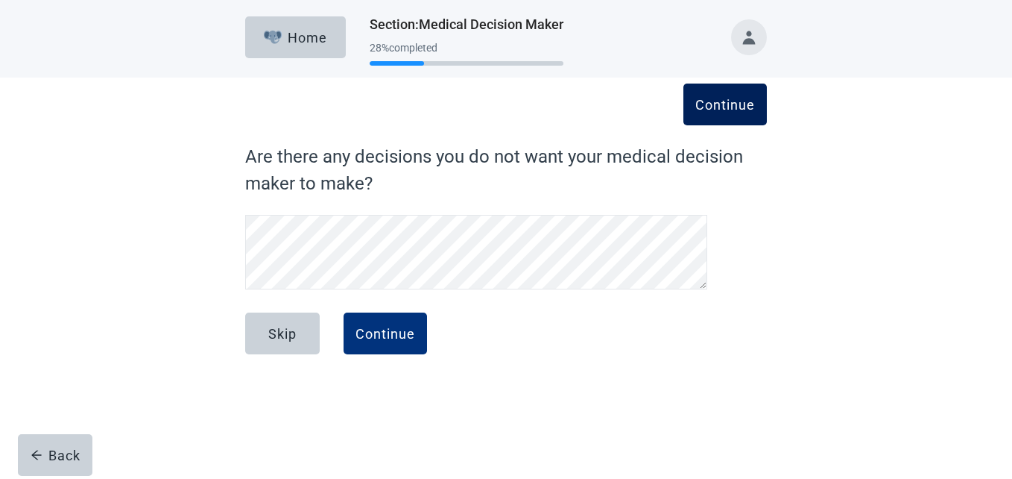
click at [708, 97] on div "Continue" at bounding box center [726, 104] width 60 height 15
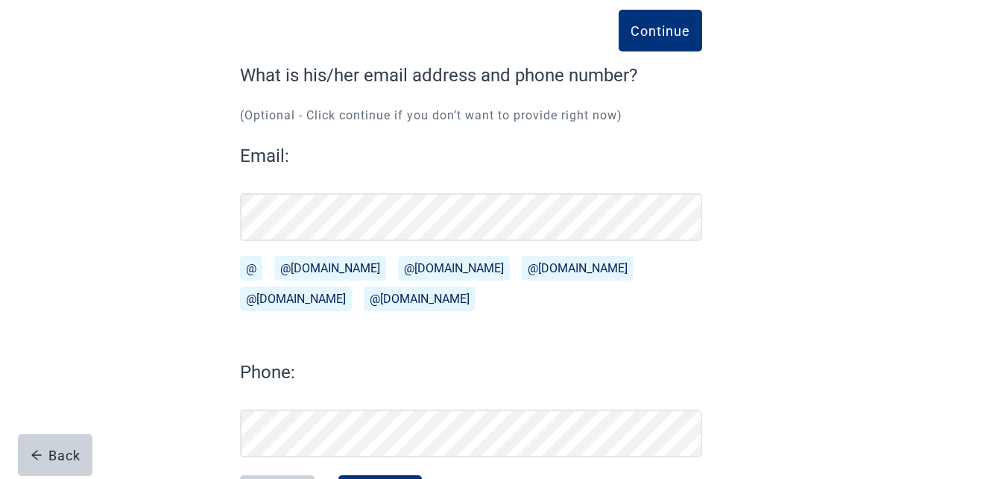
scroll to position [79, 0]
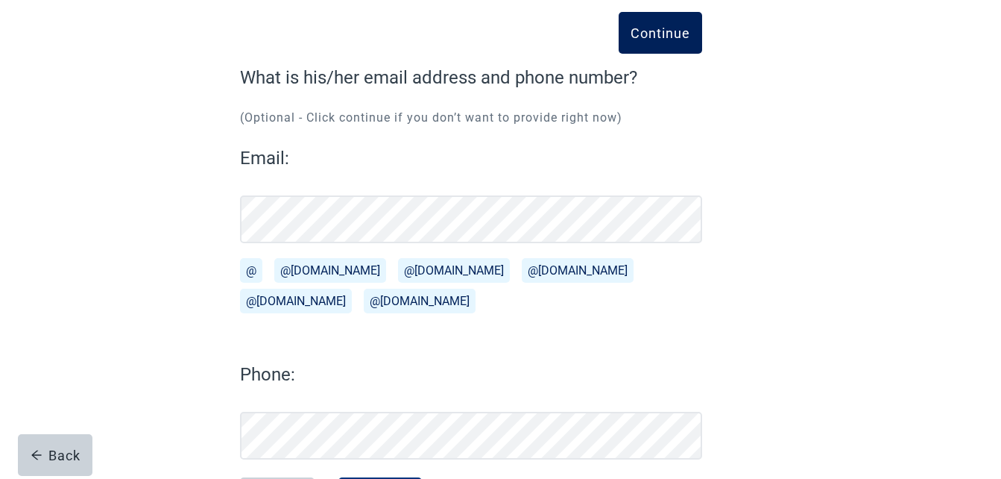
click at [641, 37] on div "Continue" at bounding box center [661, 32] width 60 height 15
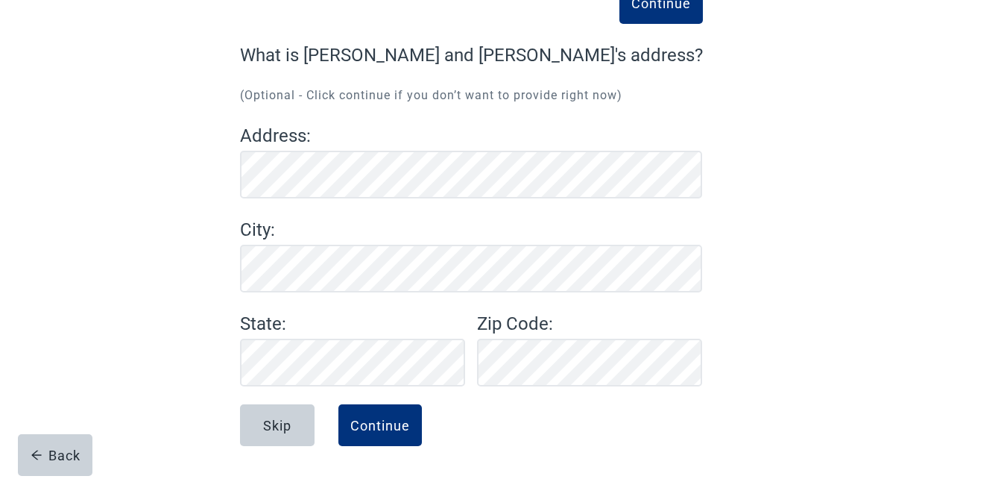
scroll to position [101, 0]
click at [407, 432] on div "Continue" at bounding box center [380, 425] width 60 height 15
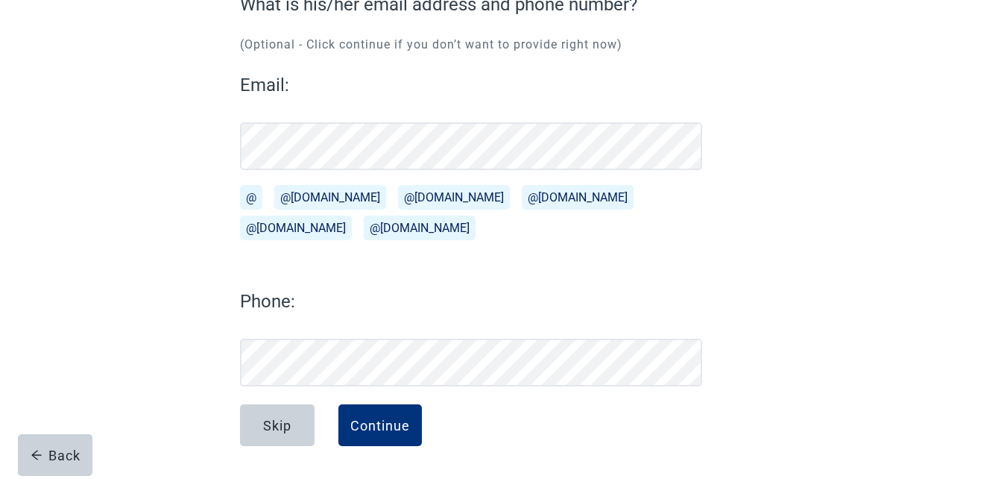
scroll to position [152, 0]
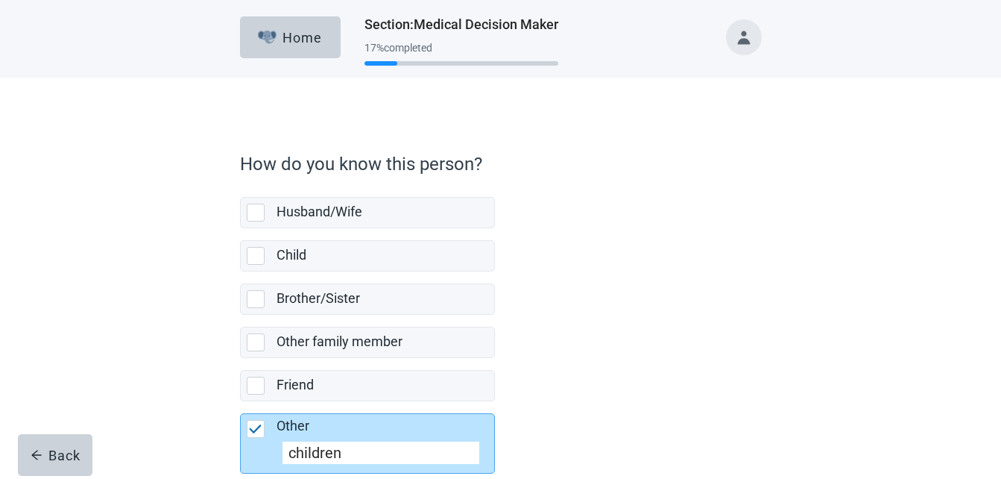
scroll to position [81, 0]
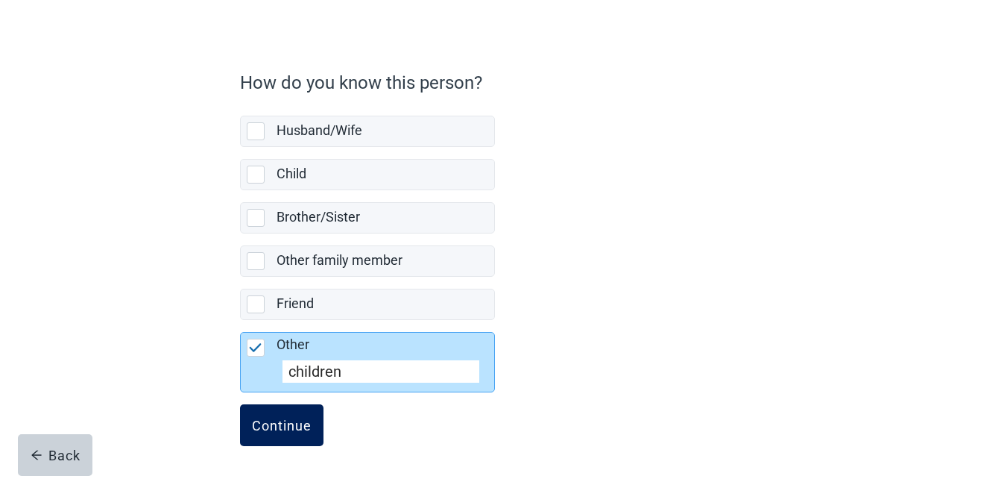
click at [281, 432] on div "Continue" at bounding box center [282, 425] width 60 height 15
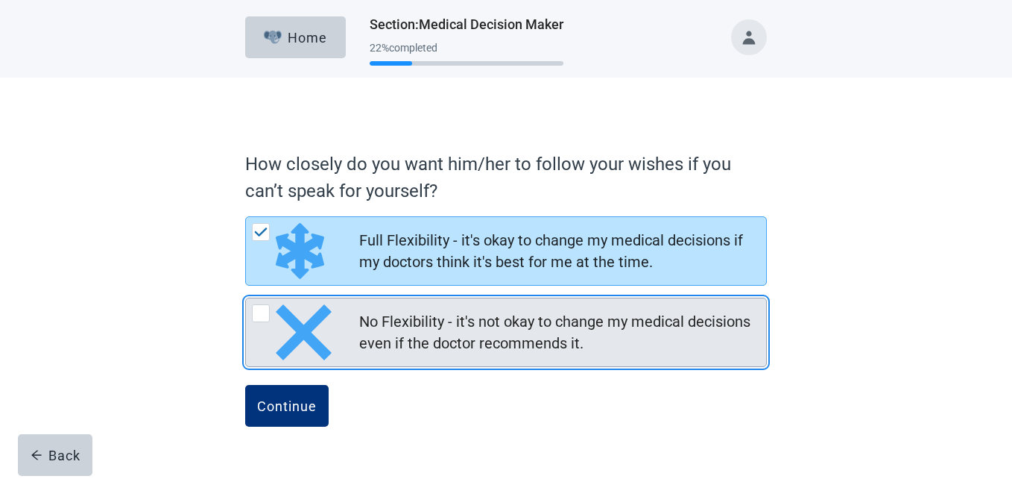
click at [262, 317] on div "No Flexibility - it's not okay to change my medical decisions even if the docto…" at bounding box center [261, 313] width 18 height 18
click at [246, 298] on input "No Flexibility - it's not okay to change my medical decisions even if the docto…" at bounding box center [245, 297] width 1 height 1
radio input "true"
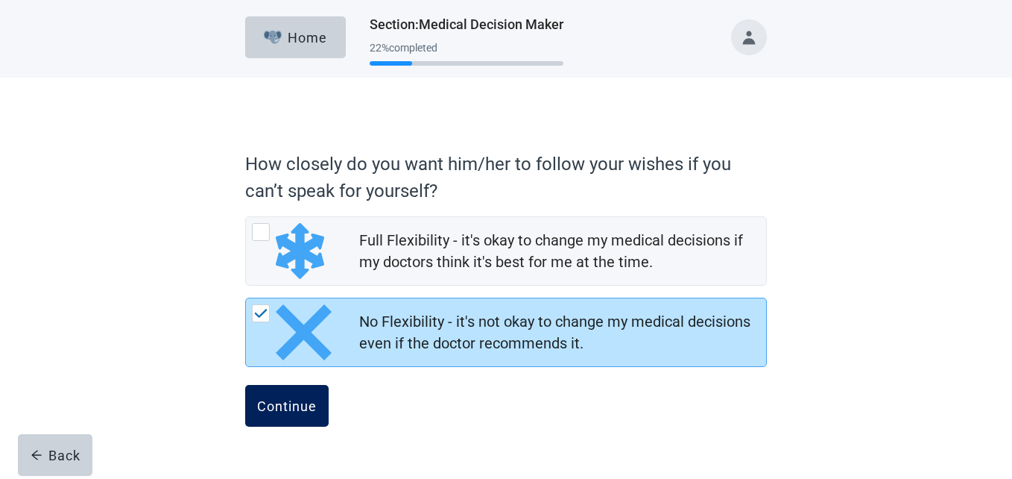
click at [286, 406] on div "Continue" at bounding box center [287, 405] width 60 height 15
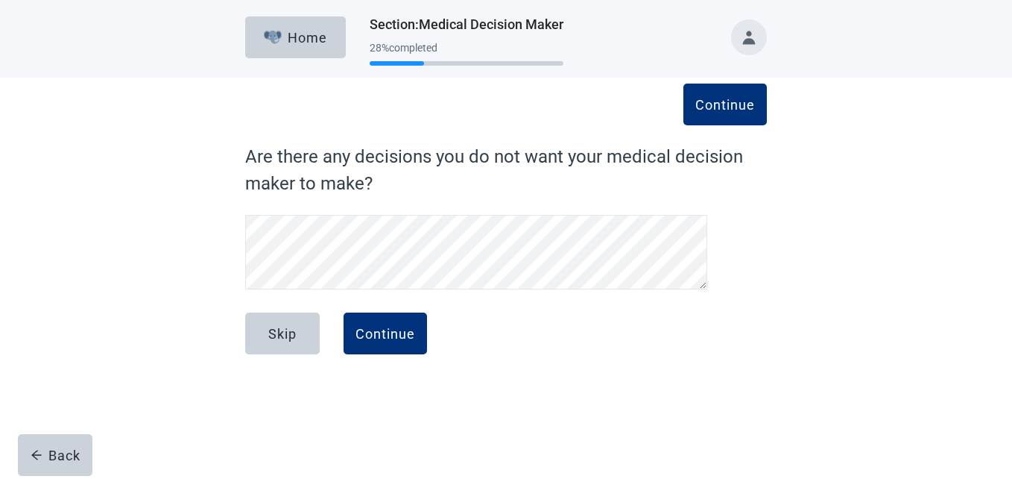
click at [449, 377] on div "Skip Continue" at bounding box center [506, 349] width 522 height 75
click at [405, 316] on button "Continue" at bounding box center [386, 333] width 84 height 42
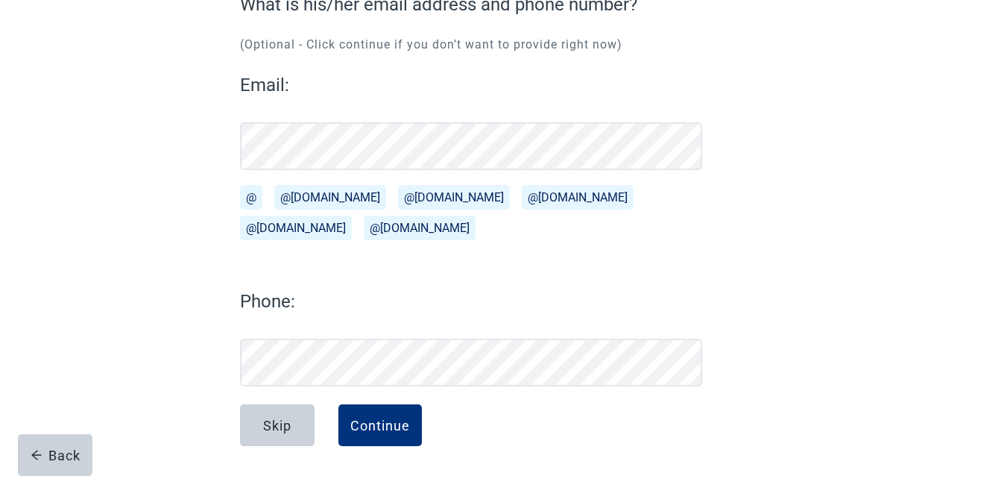
scroll to position [152, 0]
click at [391, 421] on div "Continue" at bounding box center [380, 425] width 60 height 15
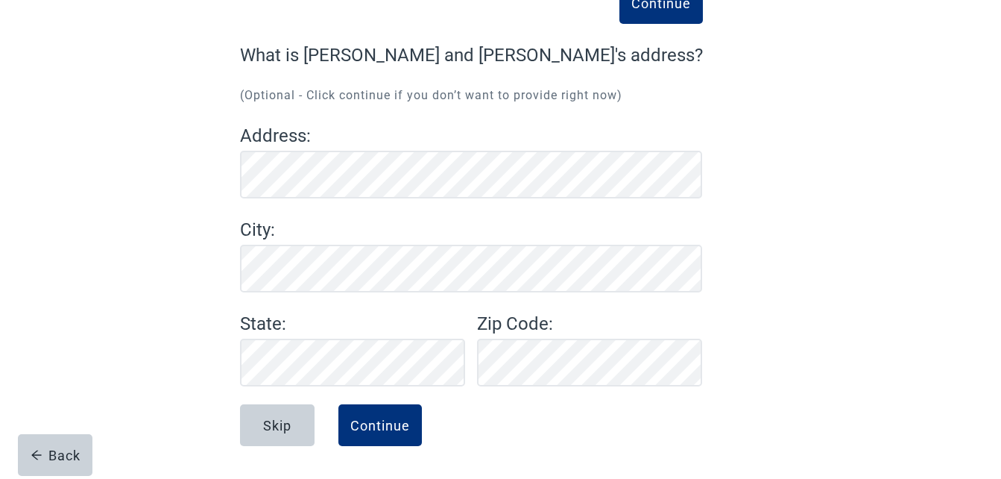
scroll to position [101, 0]
click at [363, 420] on div "Continue" at bounding box center [380, 425] width 60 height 15
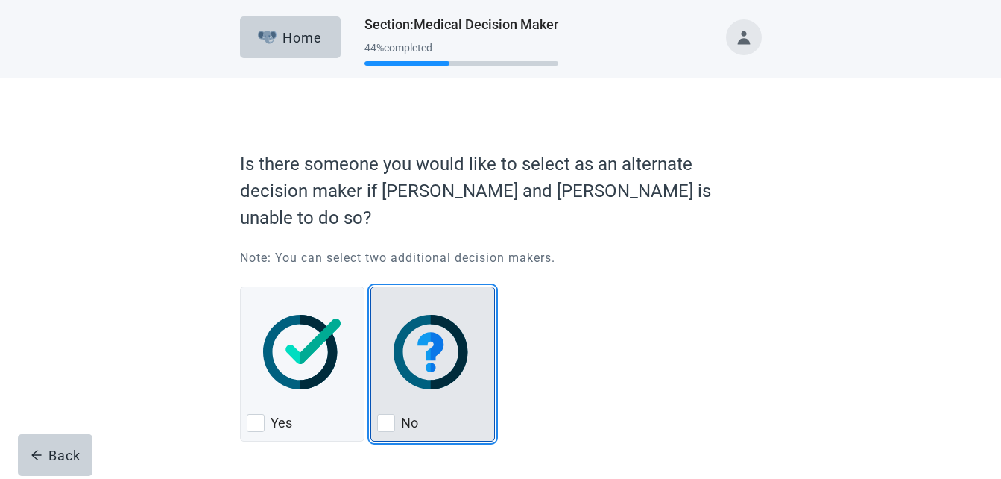
click at [392, 414] on div "No, checkbox, not checked" at bounding box center [386, 423] width 18 height 18
click at [371, 287] on input "No" at bounding box center [371, 286] width 1 height 1
checkbox input "true"
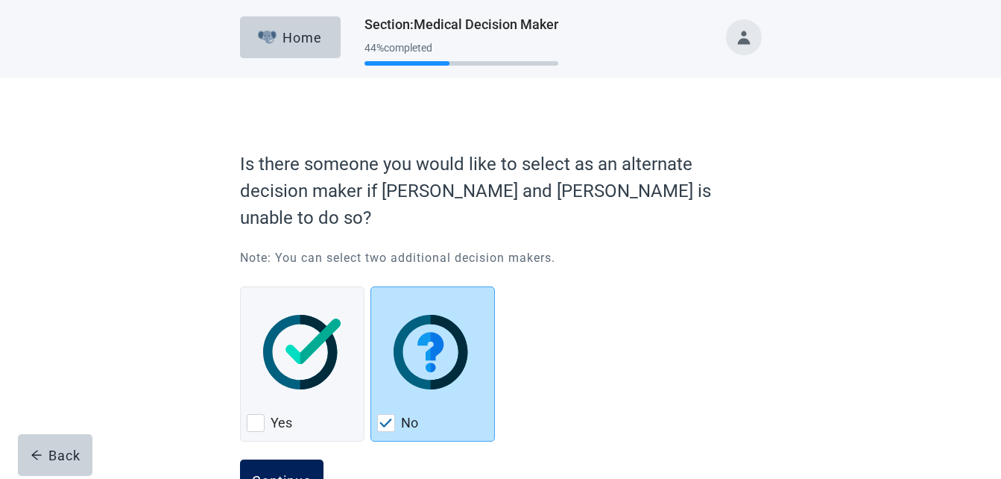
click at [276, 473] on div "Continue" at bounding box center [282, 480] width 60 height 15
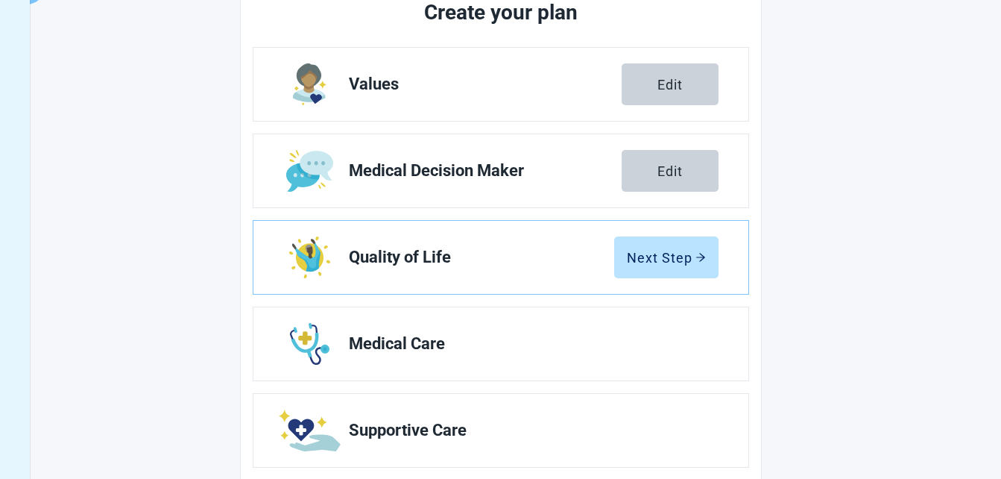
scroll to position [224, 0]
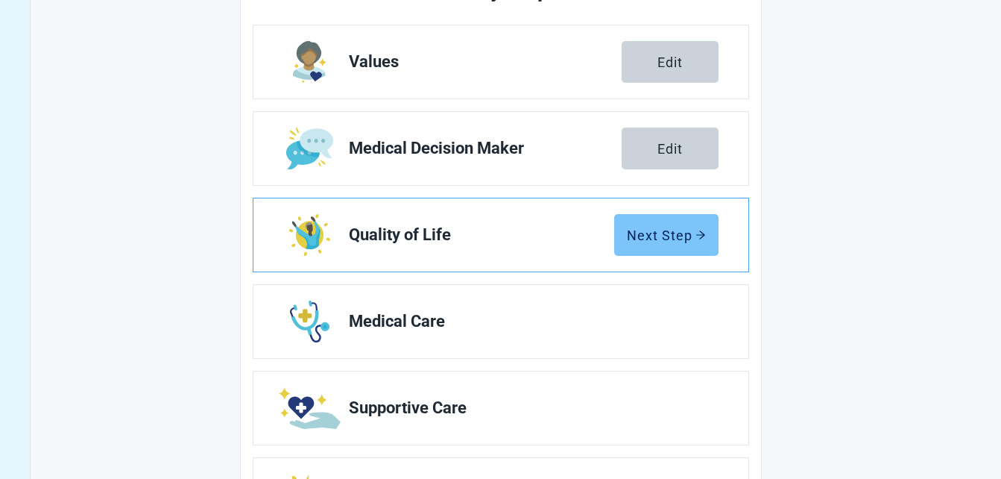
click at [672, 227] on div "Next Step" at bounding box center [666, 234] width 79 height 15
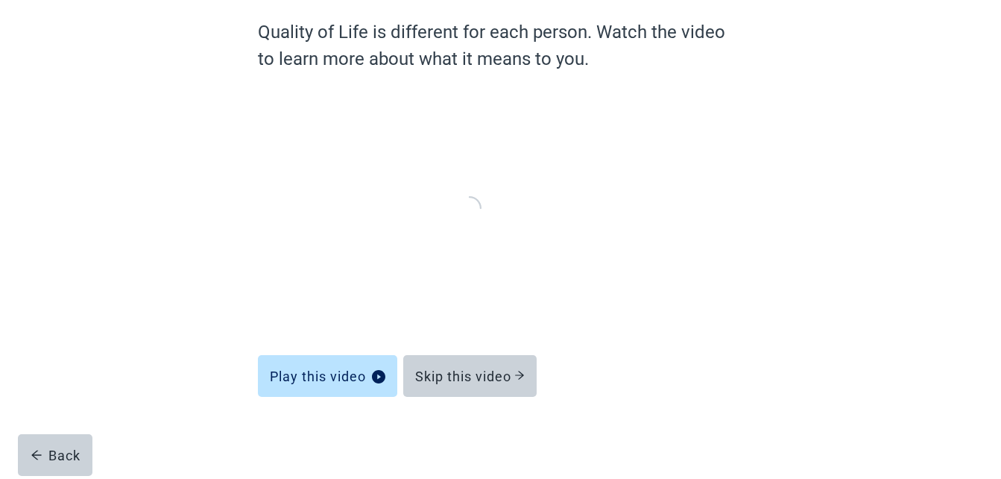
scroll to position [123, 0]
click at [610, 338] on div "Quality of Life is different for each person. Watch the video to learn more abo…" at bounding box center [500, 206] width 485 height 372
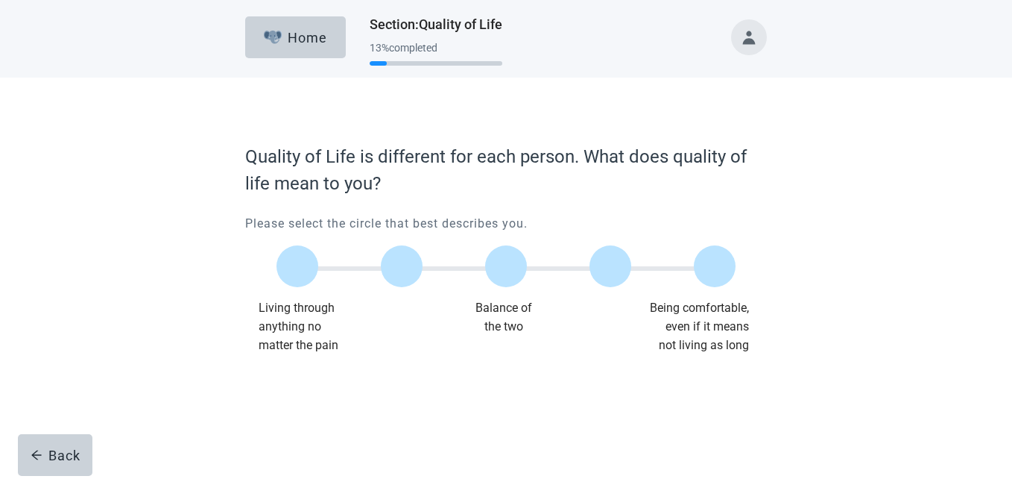
drag, startPoint x: 571, startPoint y: 451, endPoint x: 547, endPoint y: 379, distance: 76.2
click at [547, 379] on div "Home Section : Quality of Life 13 % completed Quality of Life is different for …" at bounding box center [506, 239] width 1012 height 479
click at [498, 274] on label "Main content" at bounding box center [506, 266] width 42 height 42
click at [506, 266] on input "Quality of life scale: 50 out of 100. Balance of the two" at bounding box center [506, 266] width 0 height 0
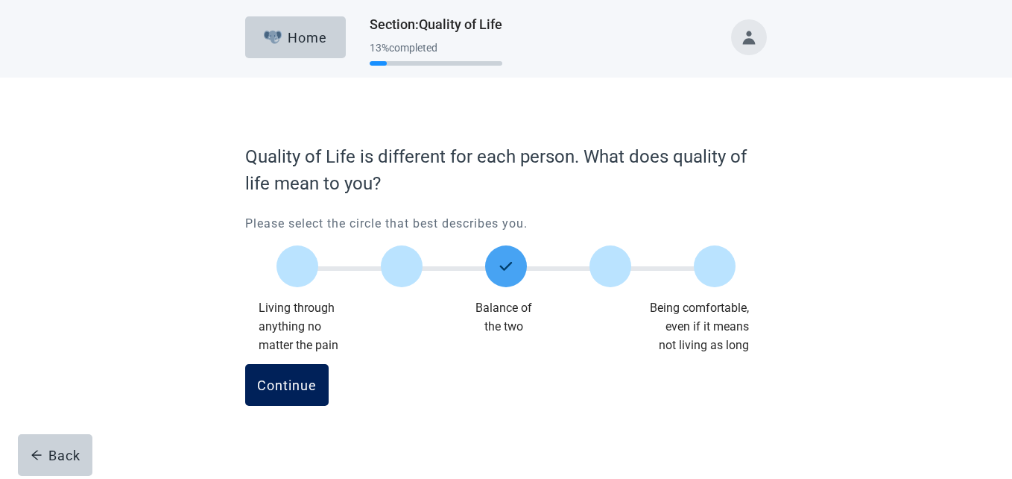
click at [312, 380] on div "Continue" at bounding box center [287, 384] width 60 height 15
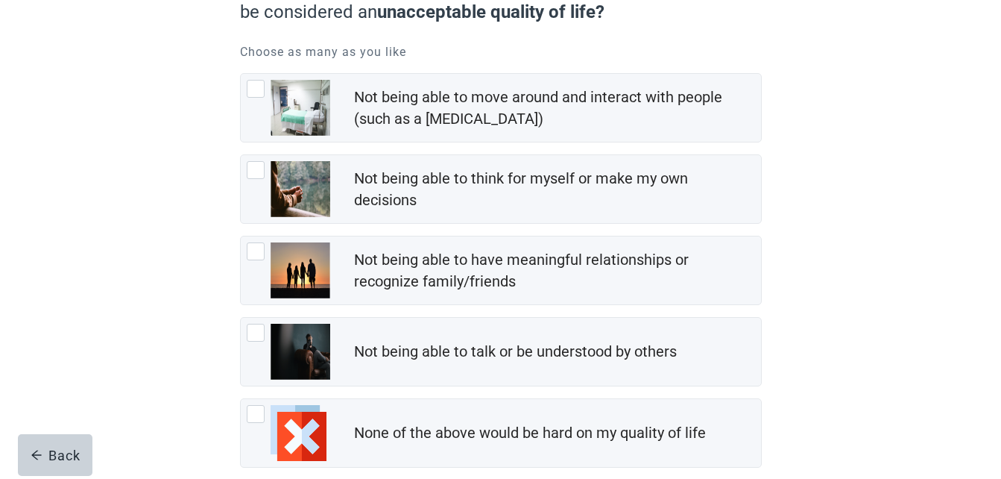
scroll to position [209, 0]
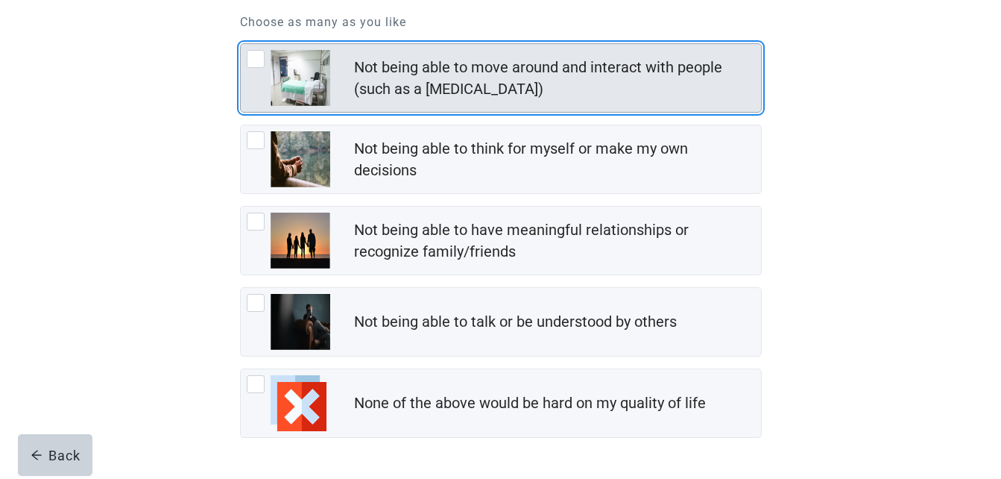
click at [253, 62] on div "Not being able to move around and interact with people (such as a coma), checkb…" at bounding box center [256, 59] width 18 height 18
click at [241, 44] on input "Not being able to move around and interact with people (such as a [MEDICAL_DATA…" at bounding box center [240, 43] width 1 height 1
checkbox input "true"
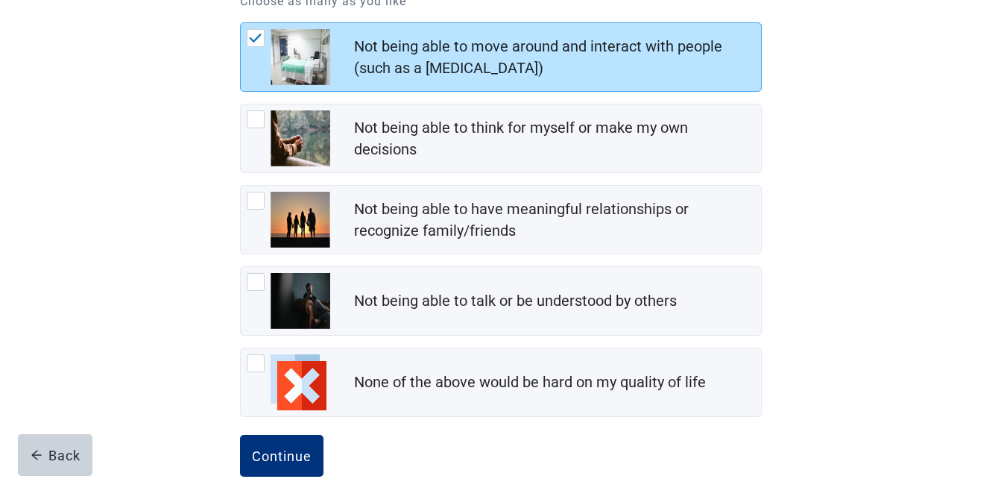
scroll to position [235, 0]
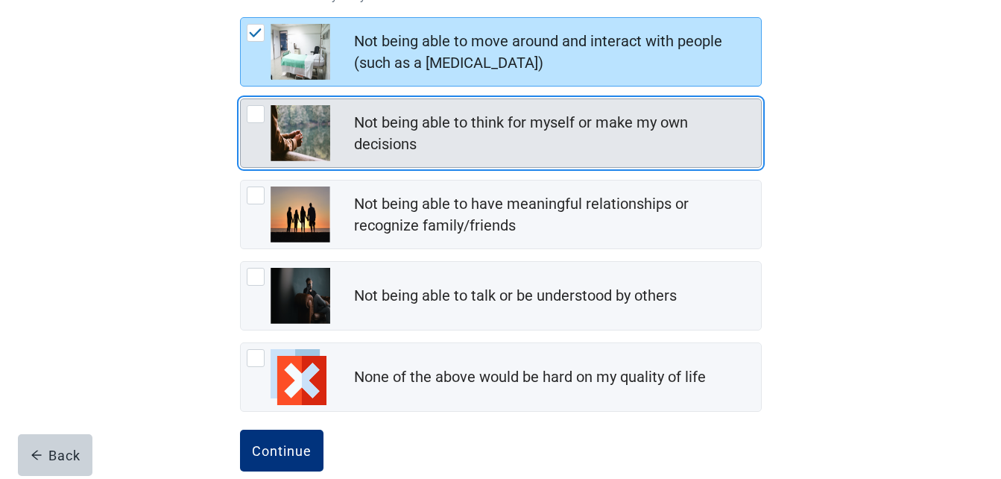
click at [247, 115] on div "Not being able to think for myself or make my own decisions, checkbox, not chec…" at bounding box center [256, 114] width 18 height 18
click at [241, 99] on input "Not being able to think for myself or make my own decisions" at bounding box center [240, 98] width 1 height 1
checkbox input "true"
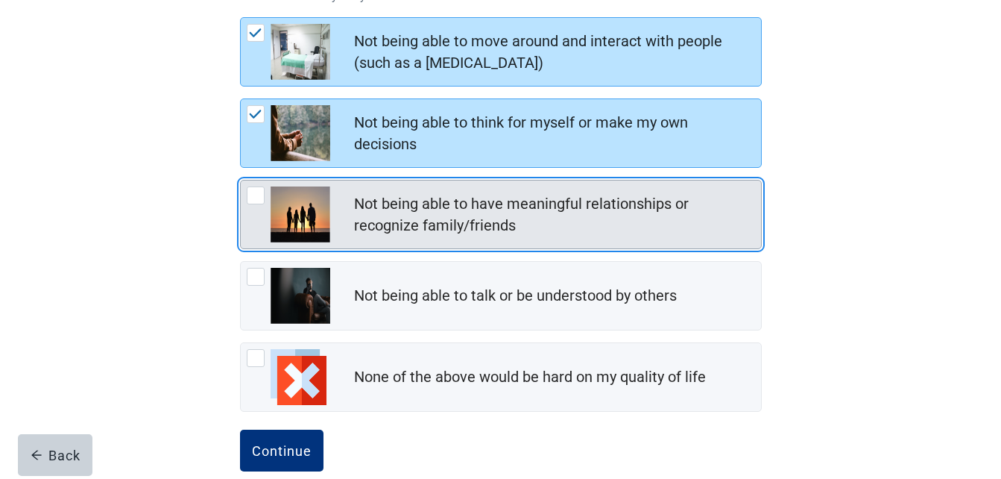
click at [260, 187] on div "Not being able to have meaningful relationships or recognize family/friends, ch…" at bounding box center [256, 195] width 18 height 18
click at [241, 180] on input "Not being able to have meaningful relationships or recognize family/friends" at bounding box center [240, 180] width 1 height 1
checkbox input "true"
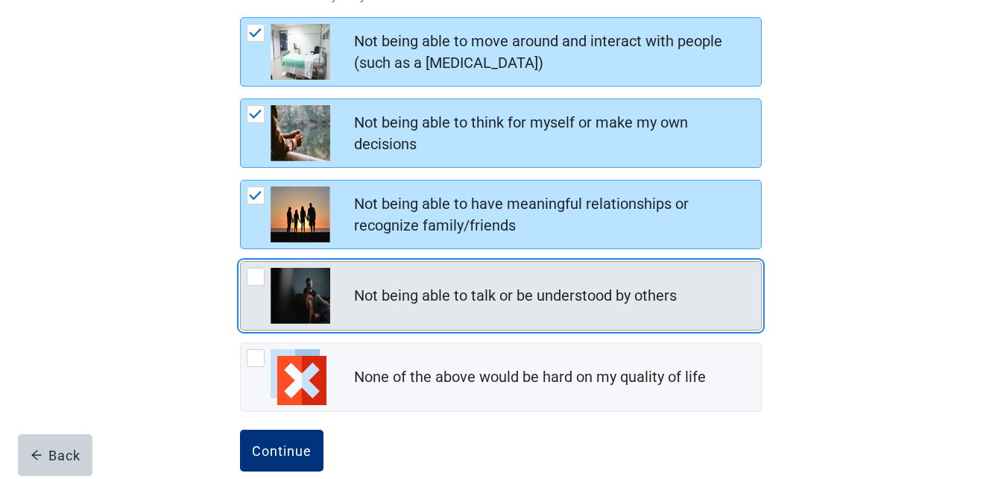
click at [251, 277] on div "Not being able to talk or be understood by others, checkbox, not checked" at bounding box center [256, 277] width 18 height 18
click at [241, 262] on input "Not being able to talk or be understood by others" at bounding box center [240, 261] width 1 height 1
checkbox input "true"
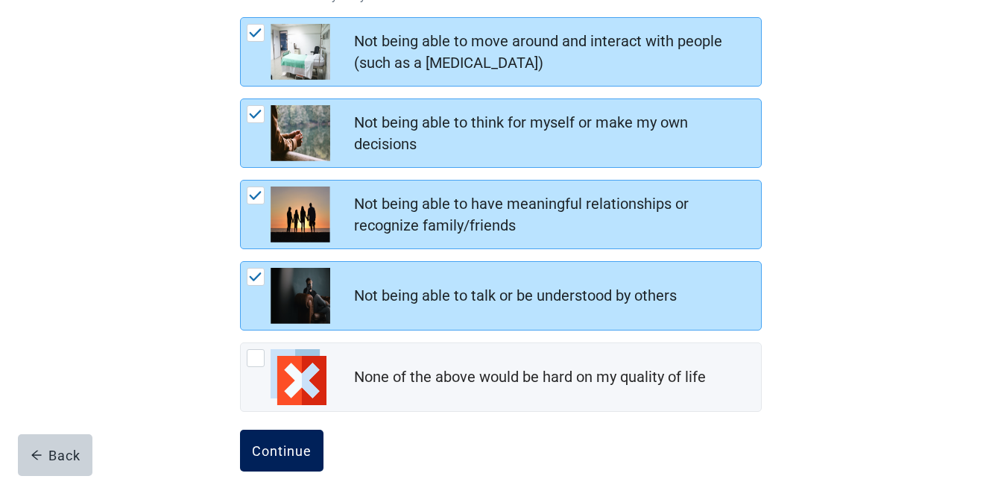
click at [268, 457] on div "Continue" at bounding box center [282, 450] width 60 height 15
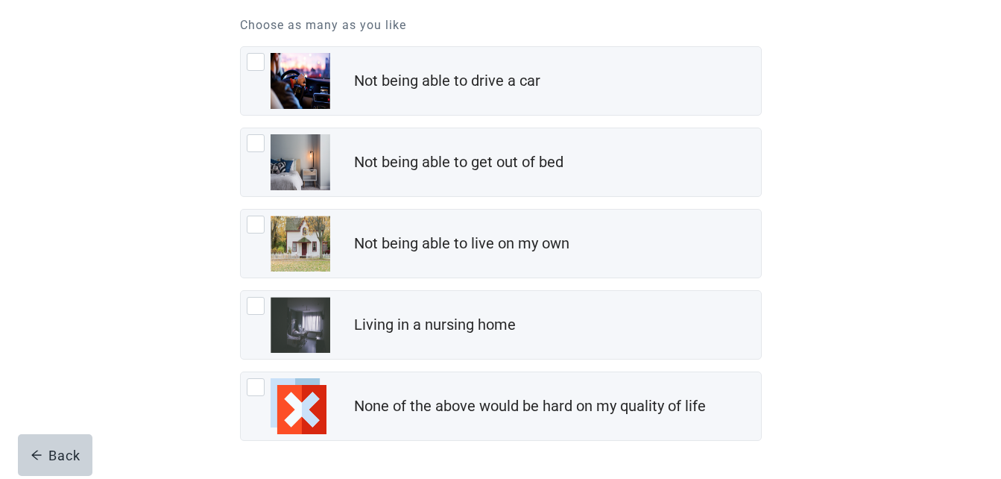
scroll to position [209, 0]
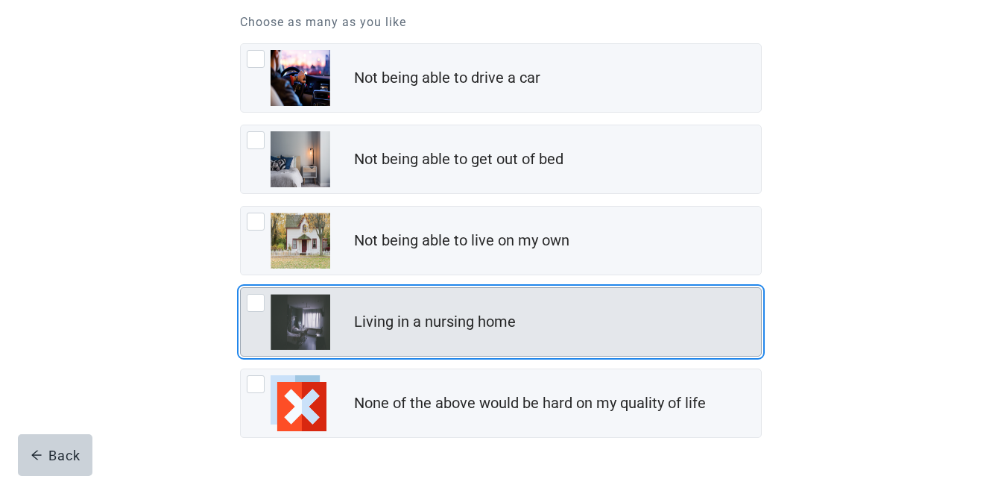
click at [260, 306] on div "Living in a nursing home, checkbox, not checked" at bounding box center [256, 303] width 18 height 18
click at [241, 288] on input "Living in a nursing home" at bounding box center [240, 287] width 1 height 1
checkbox input "true"
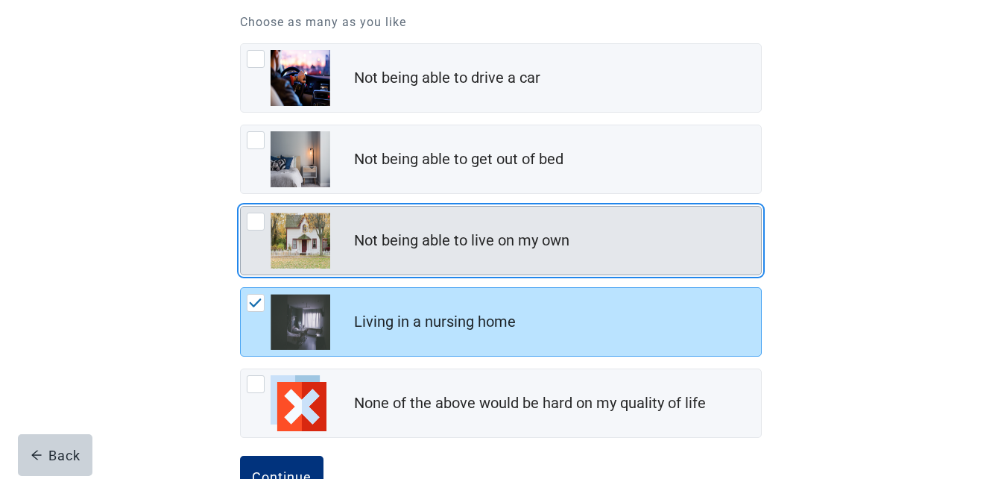
click at [255, 224] on div "Not being able to live on my own, checkbox, not checked" at bounding box center [256, 221] width 18 height 18
click at [241, 207] on input "Not being able to live on my own" at bounding box center [240, 206] width 1 height 1
checkbox input "true"
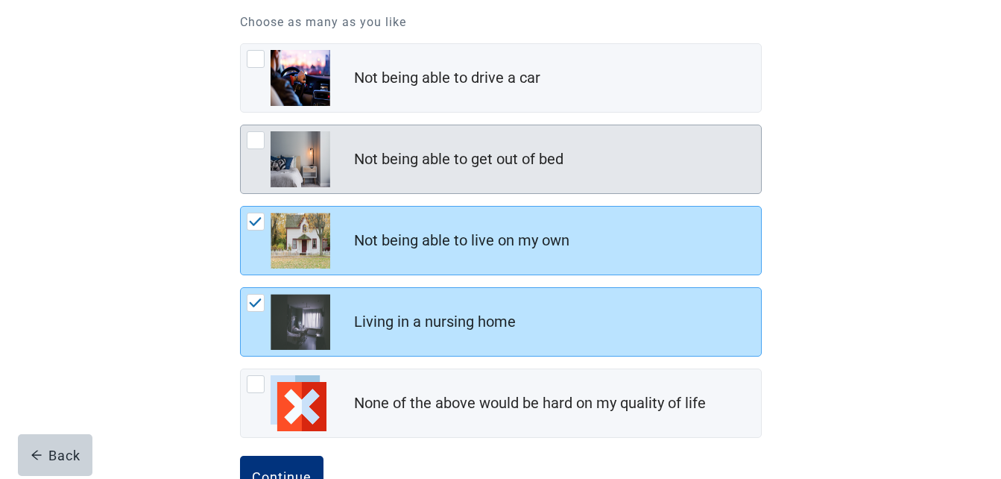
click at [253, 135] on div "Not being able to get out of bed, checkbox, not checked" at bounding box center [256, 140] width 18 height 18
click at [241, 125] on input "Not being able to get out of bed" at bounding box center [240, 125] width 1 height 1
checkbox input "true"
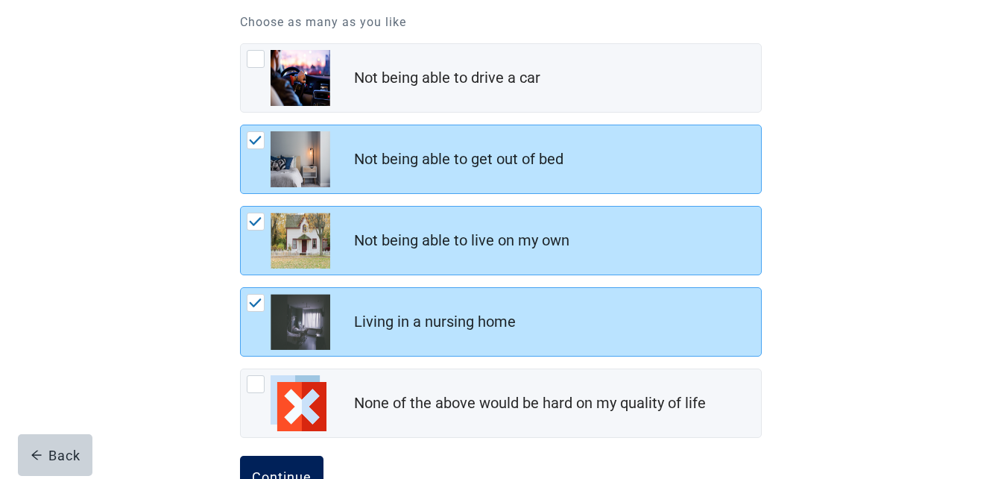
click at [279, 470] on div "Continue" at bounding box center [282, 476] width 60 height 15
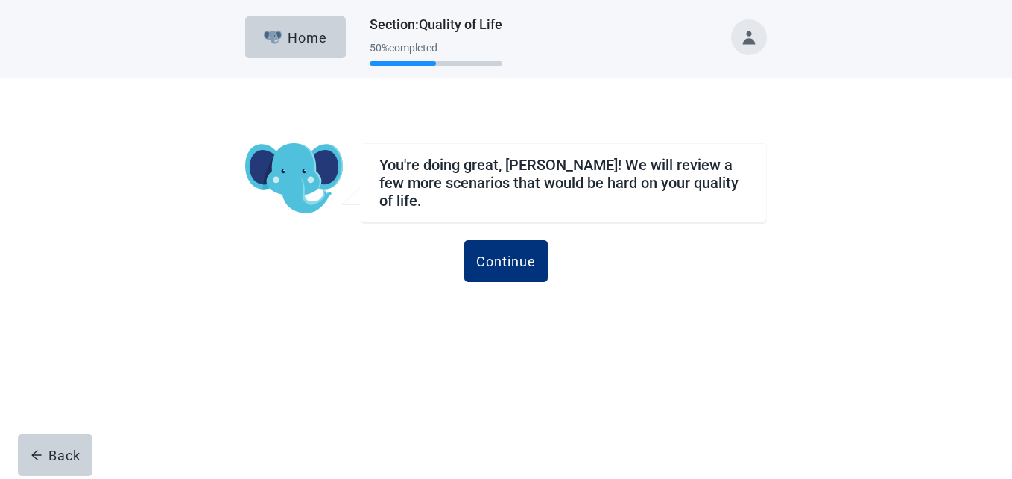
click at [503, 423] on div "Home Section : Quality of Life 50 % completed You're doing great, [PERSON_NAME]…" at bounding box center [506, 239] width 1012 height 479
click at [492, 262] on button "Continue" at bounding box center [506, 261] width 84 height 42
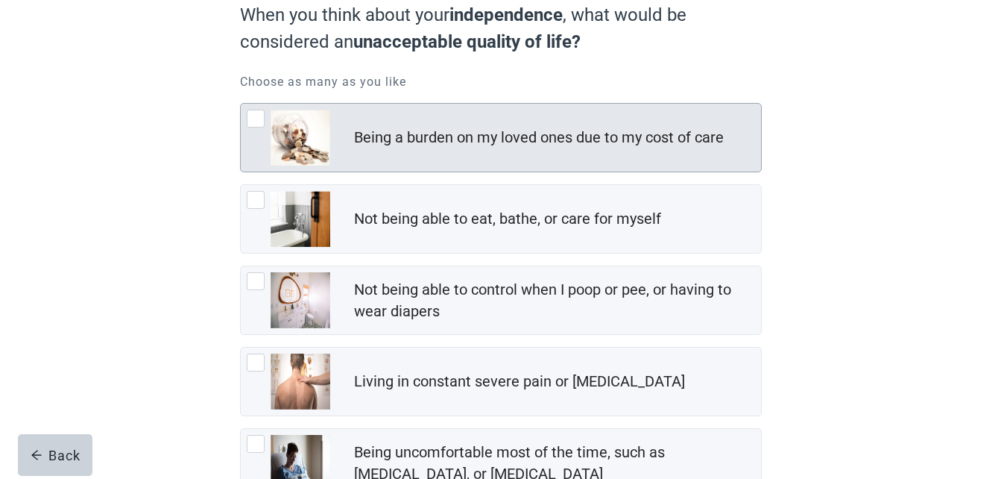
scroll to position [179, 0]
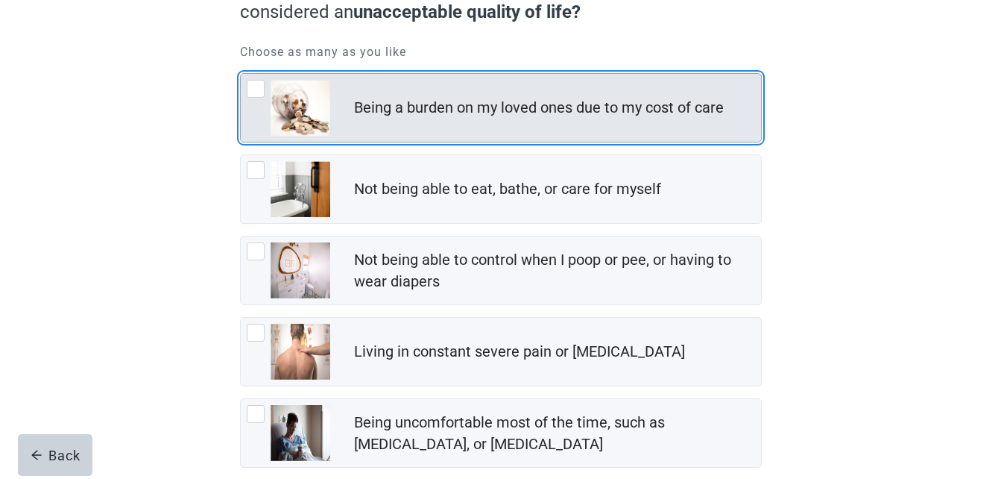
click at [257, 86] on div "Being a burden on my loved ones due to my cost of care, checkbox, not checked" at bounding box center [256, 89] width 18 height 18
click at [241, 74] on input "Being a burden on my loved ones due to my cost of care" at bounding box center [240, 73] width 1 height 1
checkbox input "true"
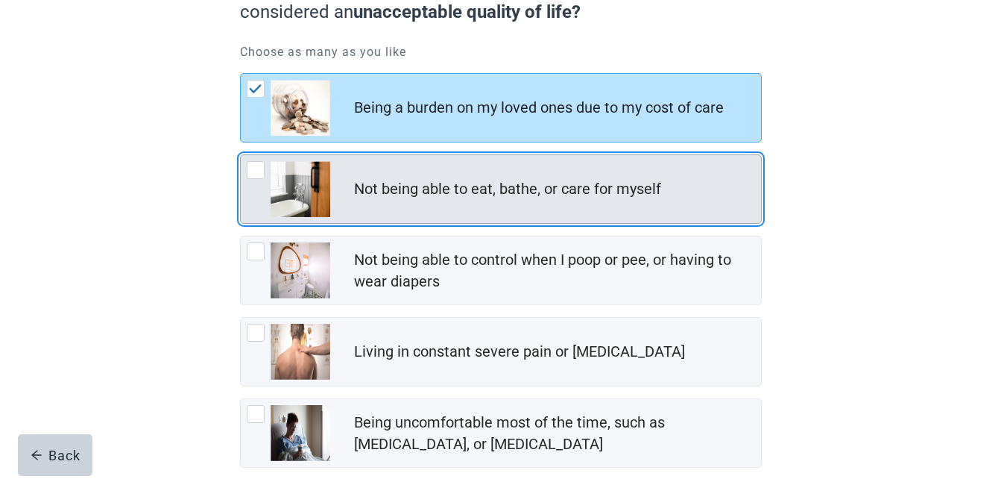
click at [256, 166] on div "Not being able to eat, bathe, or care for myself, checkbox, not checked" at bounding box center [256, 170] width 18 height 18
click at [241, 155] on input "Not being able to eat, bathe, or care for myself" at bounding box center [240, 154] width 1 height 1
checkbox input "true"
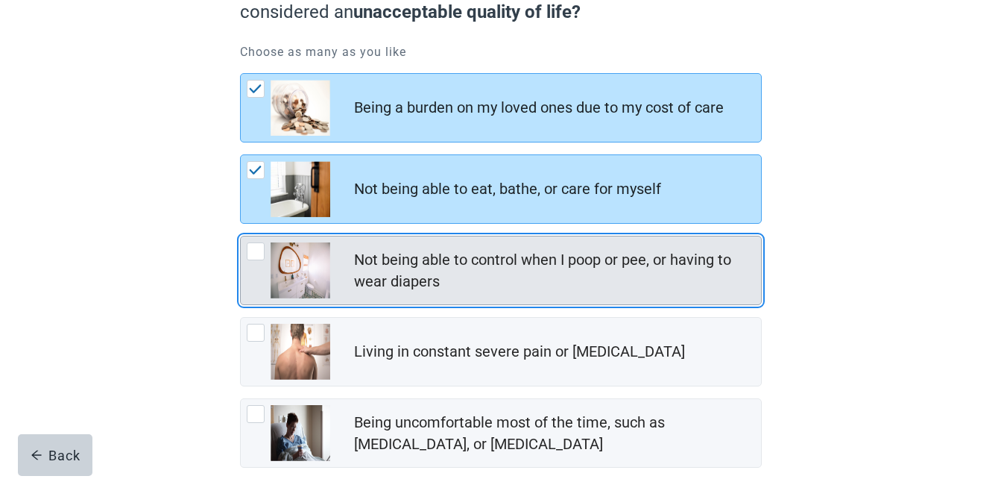
click at [256, 254] on div "Not being able to control when I poop or pee, or having to wear diapers, checkb…" at bounding box center [256, 251] width 18 height 18
click at [241, 236] on input "Not being able to control when I poop or pee, or having to wear diapers" at bounding box center [240, 236] width 1 height 1
checkbox input "true"
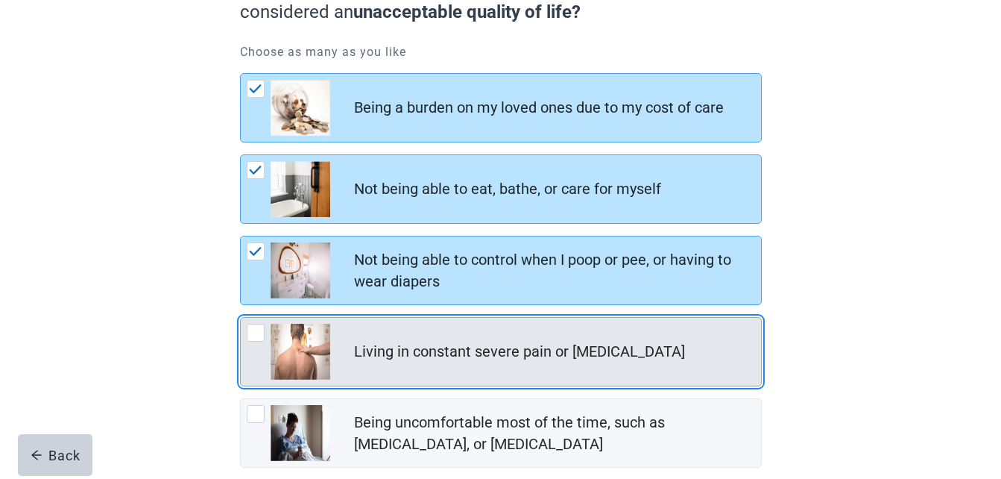
click at [254, 330] on div "Living in constant severe pain or shortness of breath, checkbox, not checked" at bounding box center [256, 333] width 18 height 18
click at [241, 318] on input "Living in constant severe pain or [MEDICAL_DATA]" at bounding box center [240, 317] width 1 height 1
checkbox input "true"
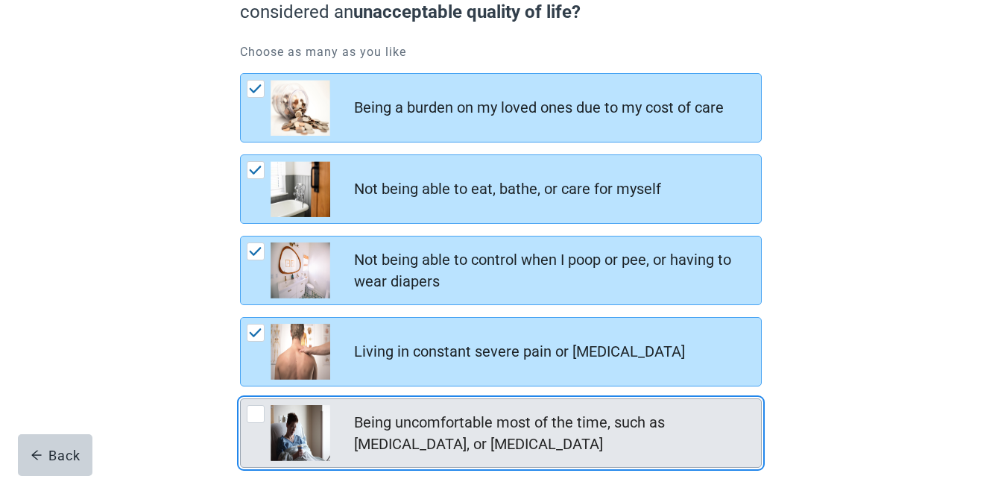
click at [251, 417] on div "Being uncomfortable most of the time, such as nausea, vomiting, or diarrhea, ch…" at bounding box center [256, 414] width 18 height 18
click at [241, 399] on input "Being uncomfortable most of the time, such as [MEDICAL_DATA], or [MEDICAL_DATA]" at bounding box center [240, 398] width 1 height 1
checkbox input "true"
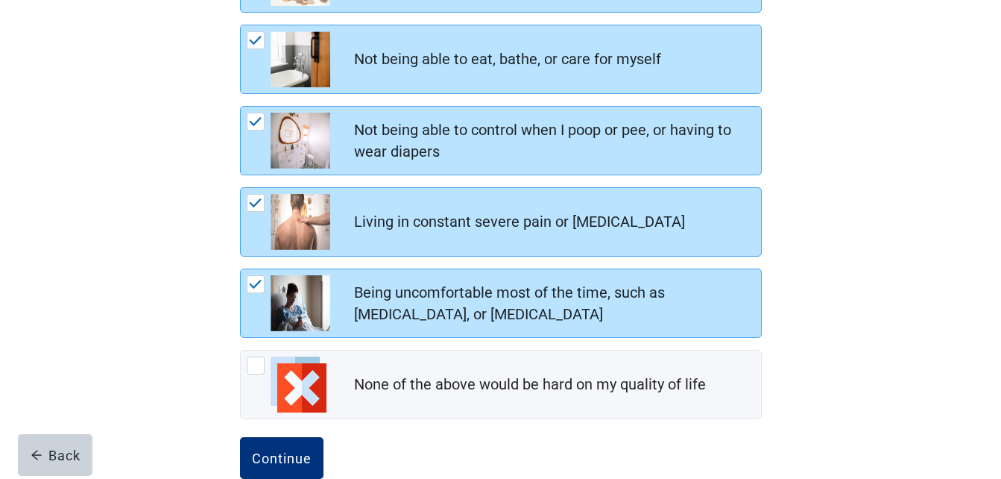
scroll to position [341, 0]
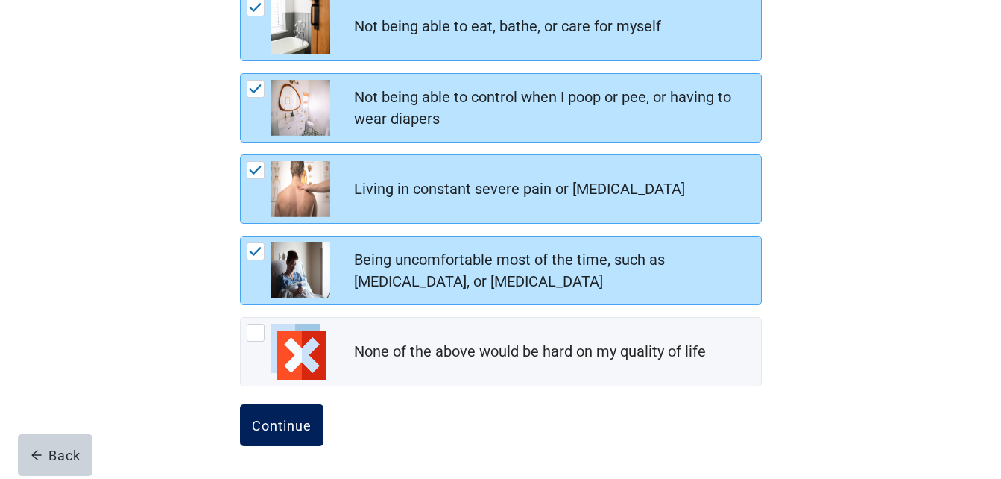
click at [279, 415] on button "Continue" at bounding box center [282, 425] width 84 height 42
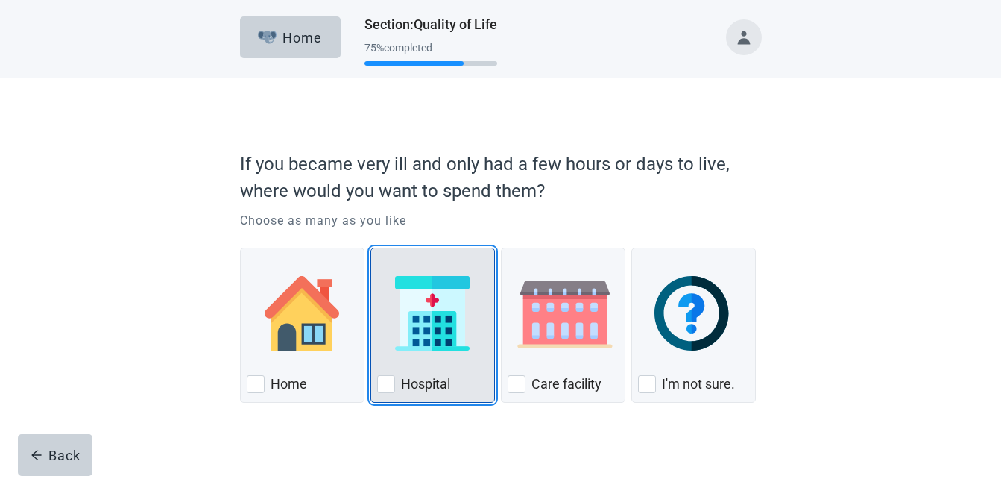
click at [381, 386] on div "Hospital, checkbox, not checked" at bounding box center [386, 384] width 18 height 18
click at [371, 248] on input "Hospital" at bounding box center [371, 248] width 1 height 1
checkbox input "true"
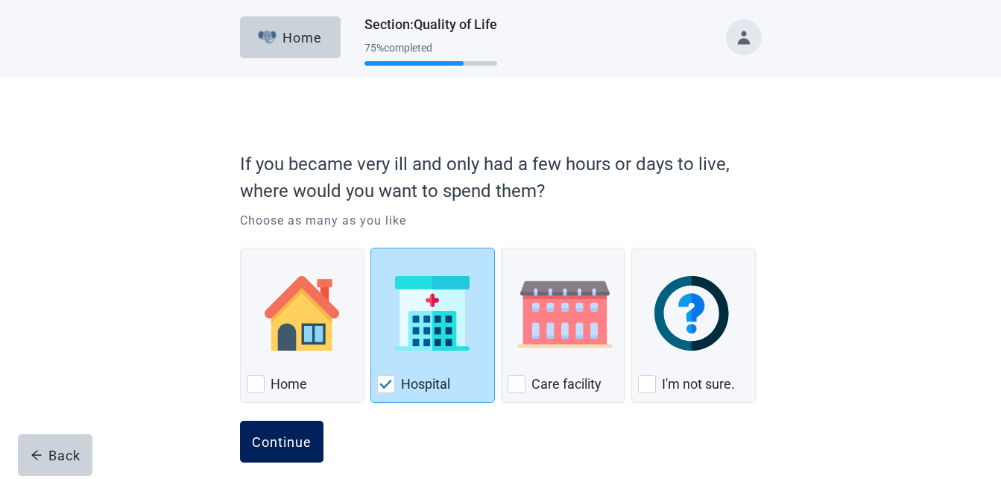
click at [274, 442] on div "Continue" at bounding box center [282, 441] width 60 height 15
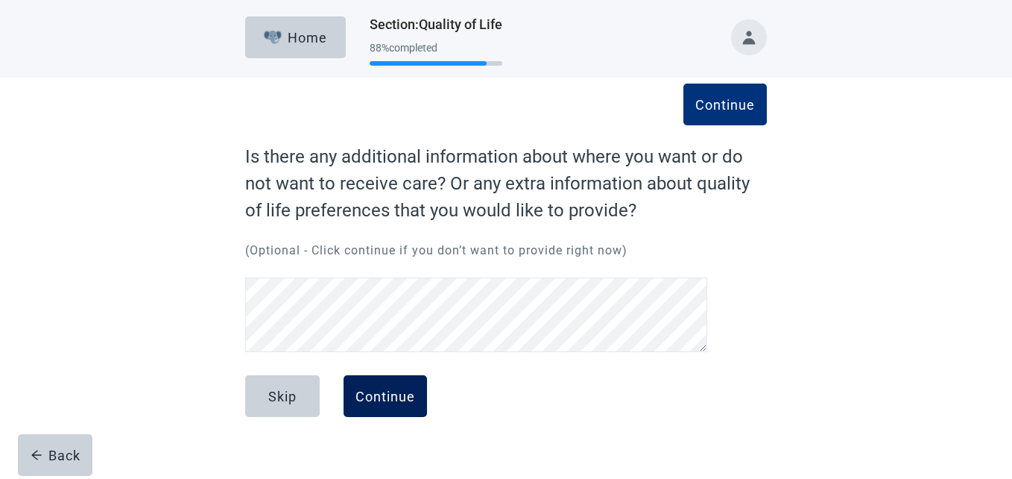
click at [408, 400] on div "Continue" at bounding box center [386, 395] width 60 height 15
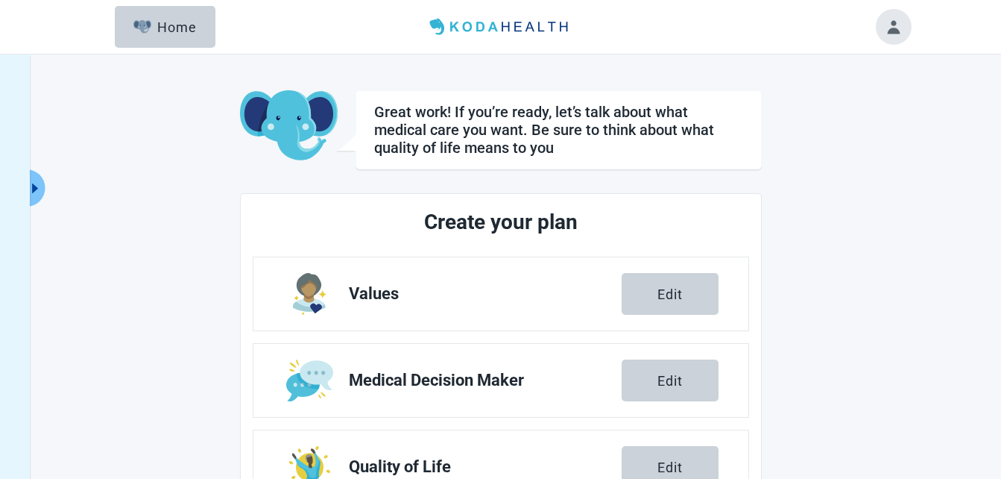
click at [752, 327] on section "Create your plan Values Edit Medical Decision Maker Edit Quality of Life Edit M…" at bounding box center [501, 484] width 522 height 583
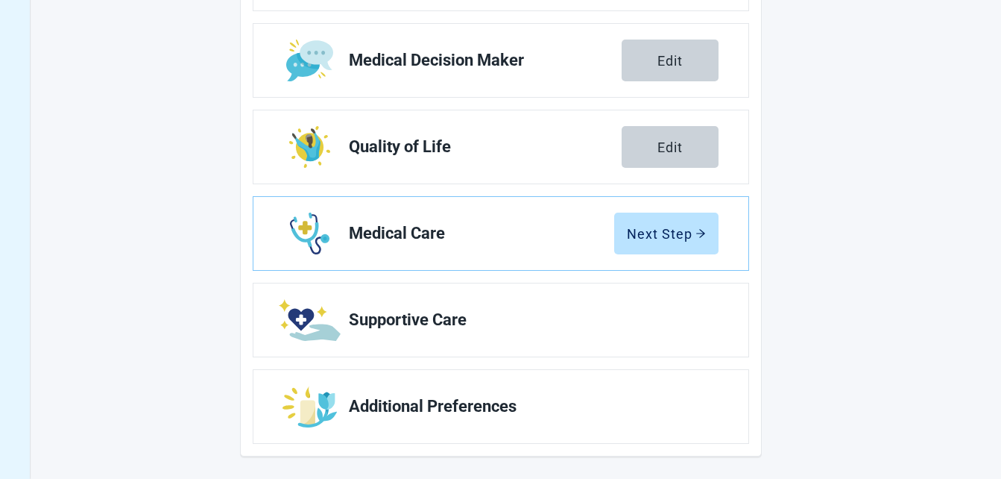
scroll to position [321, 0]
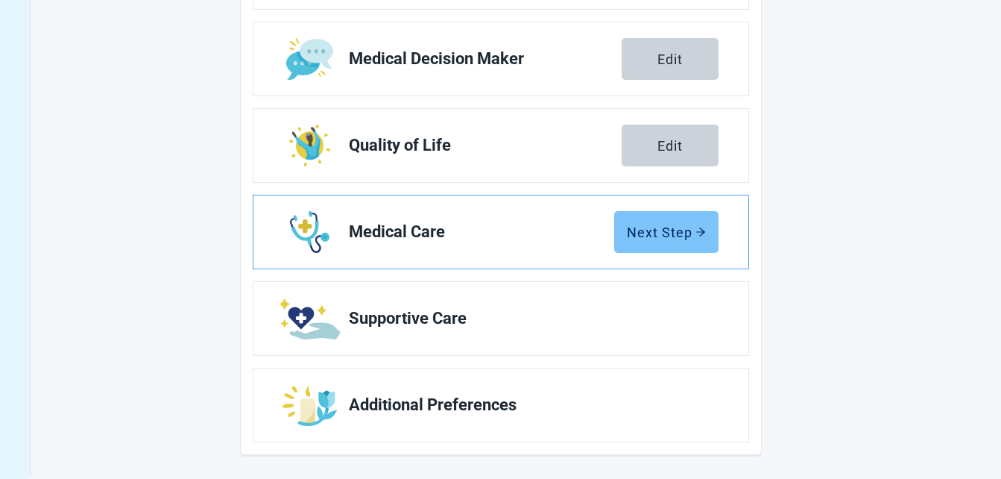
click at [661, 236] on div "Next Step" at bounding box center [666, 231] width 79 height 15
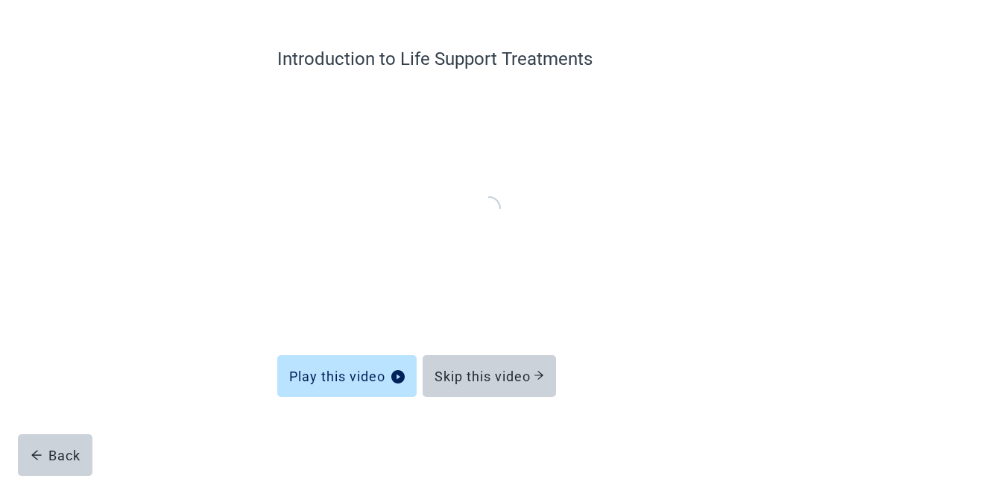
scroll to position [96, 0]
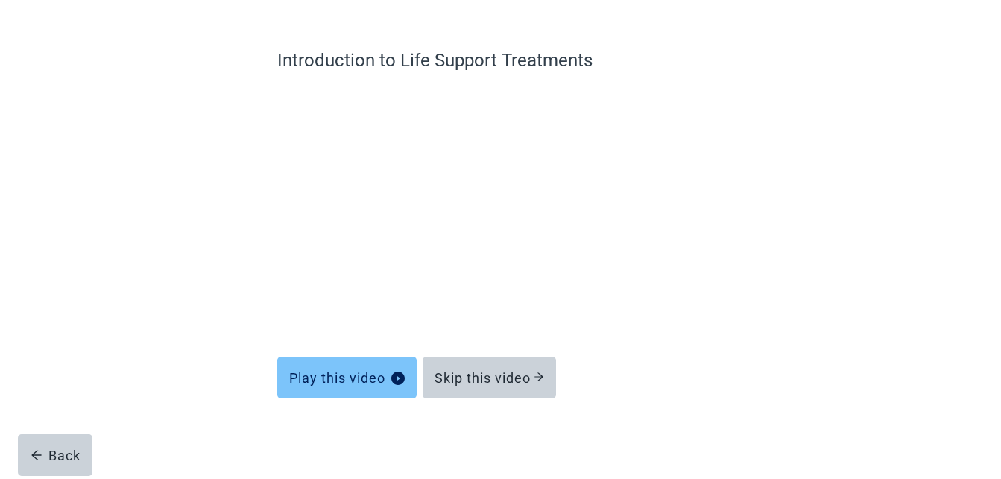
click at [375, 390] on button "Play this video" at bounding box center [346, 377] width 139 height 42
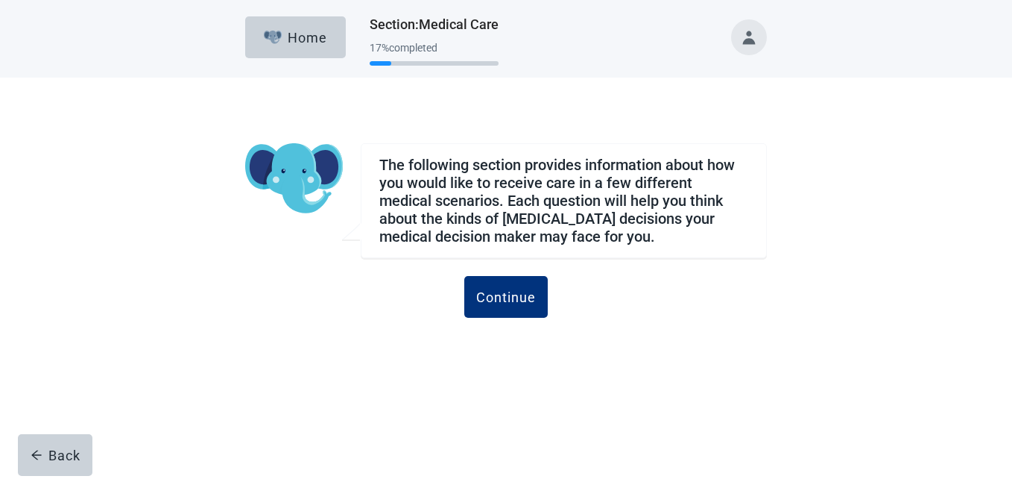
click at [535, 361] on div "The following section provides information about how you would like to receive …" at bounding box center [506, 247] width 626 height 280
drag, startPoint x: 535, startPoint y: 361, endPoint x: 521, endPoint y: 310, distance: 52.6
click at [521, 310] on div "The following section provides information about how you would like to receive …" at bounding box center [506, 247] width 626 height 280
click at [521, 310] on button "Continue" at bounding box center [506, 297] width 84 height 42
click at [496, 311] on button "Continue" at bounding box center [506, 297] width 84 height 42
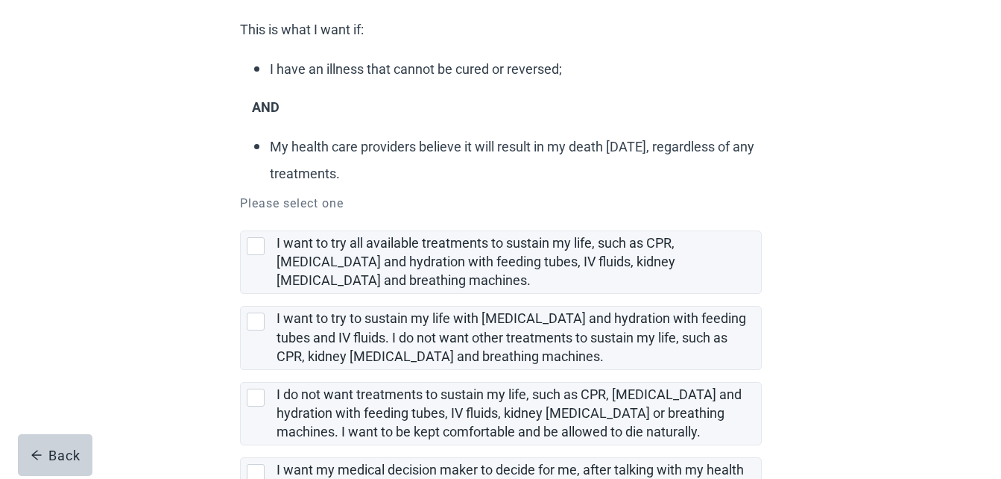
scroll to position [209, 0]
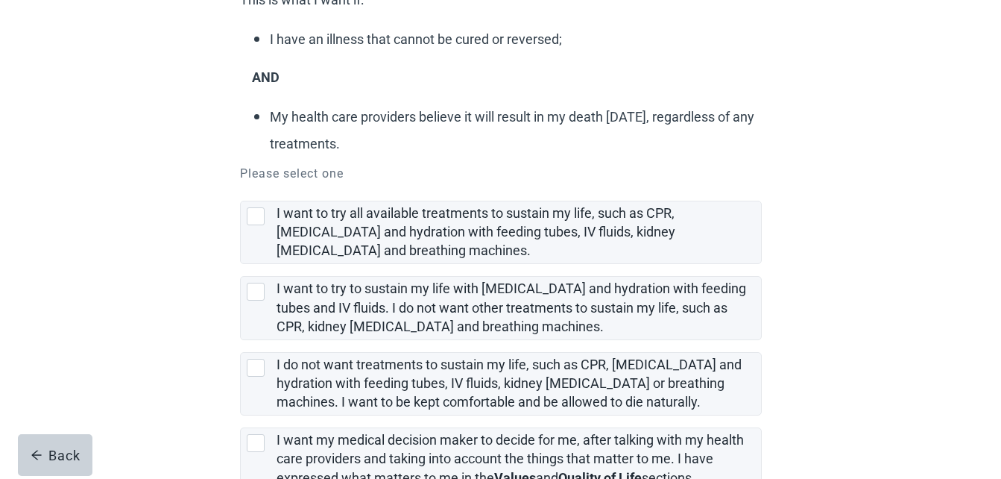
click at [938, 291] on div "Scenario 1: Terminal Condition This is what I want if: I have an illness that c…" at bounding box center [500, 223] width 901 height 709
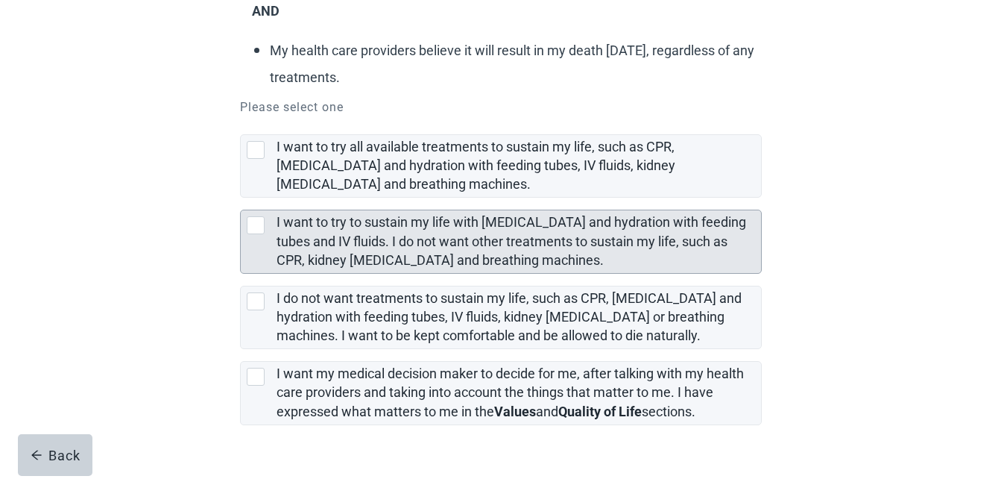
scroll to position [308, 0]
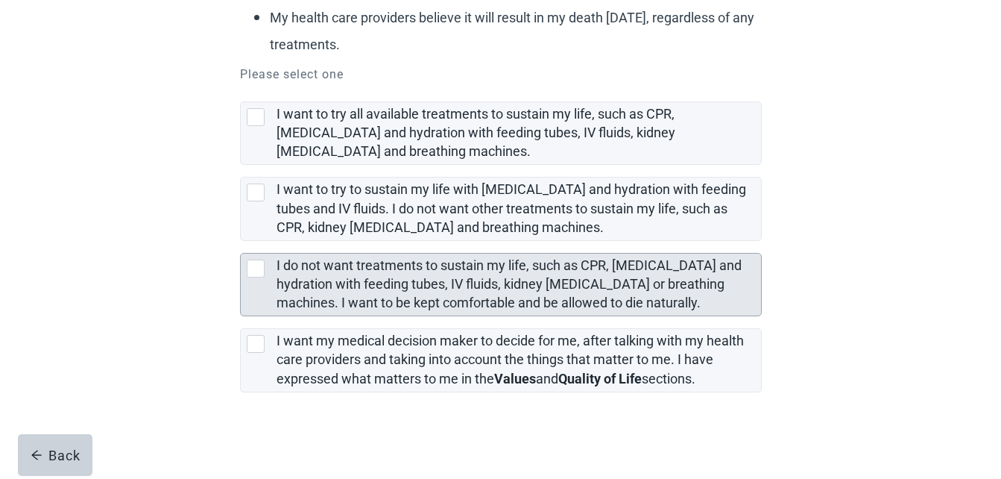
click at [258, 274] on div "I do not want treatments to sustain my life, such as CPR, artificial feeding an…" at bounding box center [256, 268] width 18 height 18
click at [241, 242] on input "I do not want treatments to sustain my life, such as CPR, [MEDICAL_DATA] and hy…" at bounding box center [240, 241] width 1 height 1
checkbox input "true"
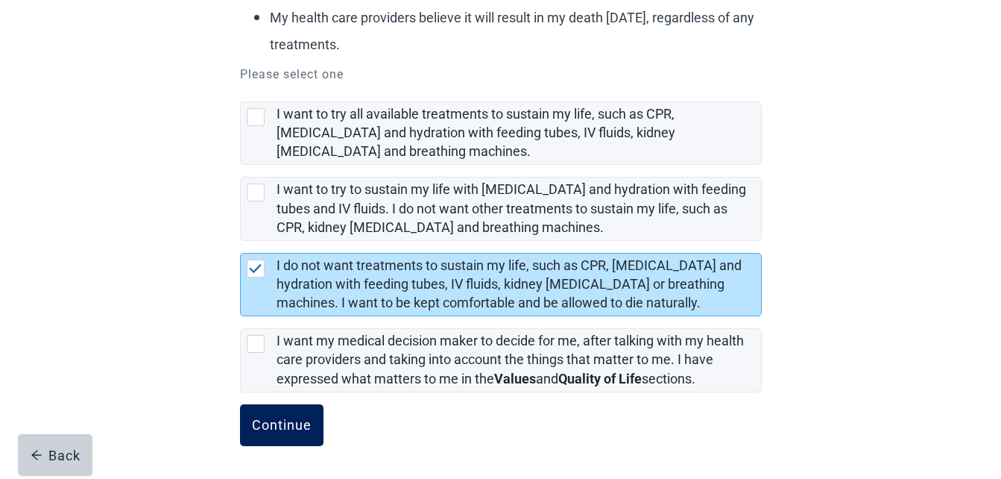
click at [275, 415] on button "Continue" at bounding box center [282, 425] width 84 height 42
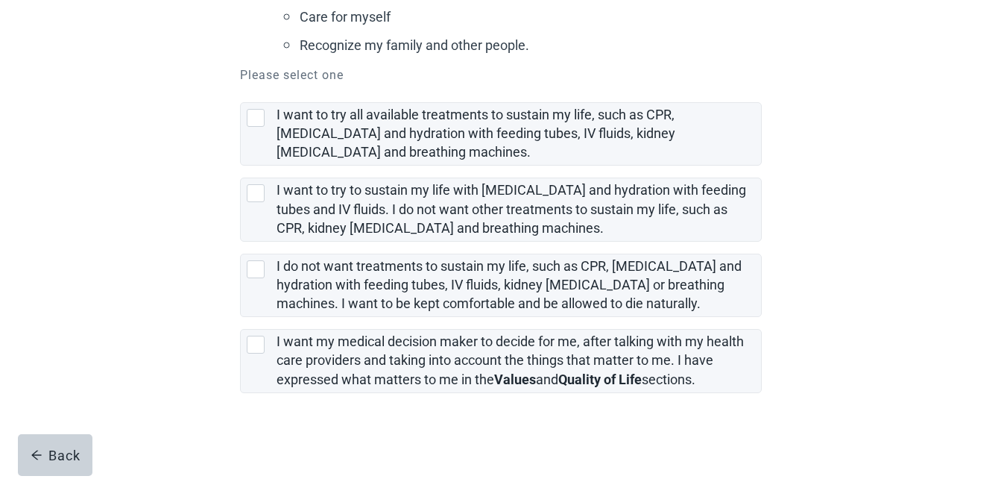
scroll to position [443, 0]
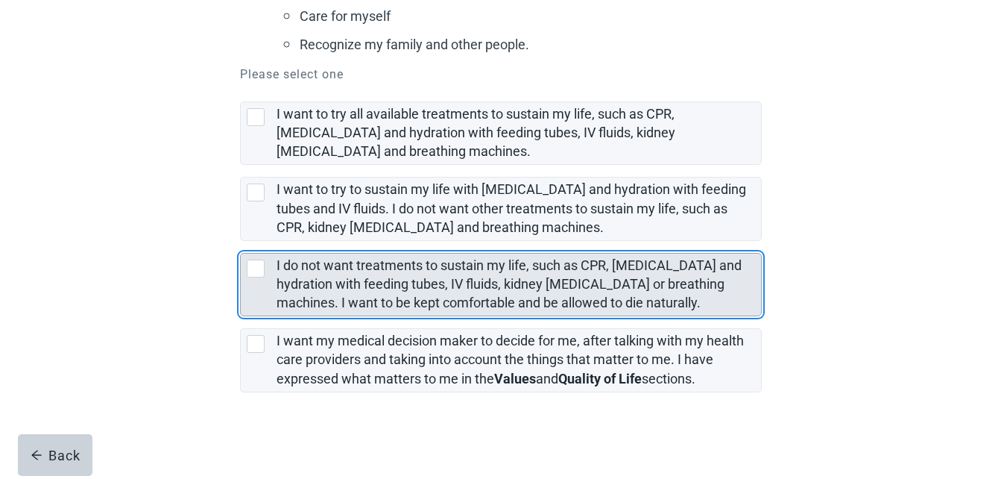
click at [259, 268] on div "I do not want treatments to sustain my life, such as CPR, artificial feeding an…" at bounding box center [256, 268] width 18 height 18
click at [241, 242] on input "I do not want treatments to sustain my life, such as CPR, [MEDICAL_DATA] and hy…" at bounding box center [240, 241] width 1 height 1
checkbox input "true"
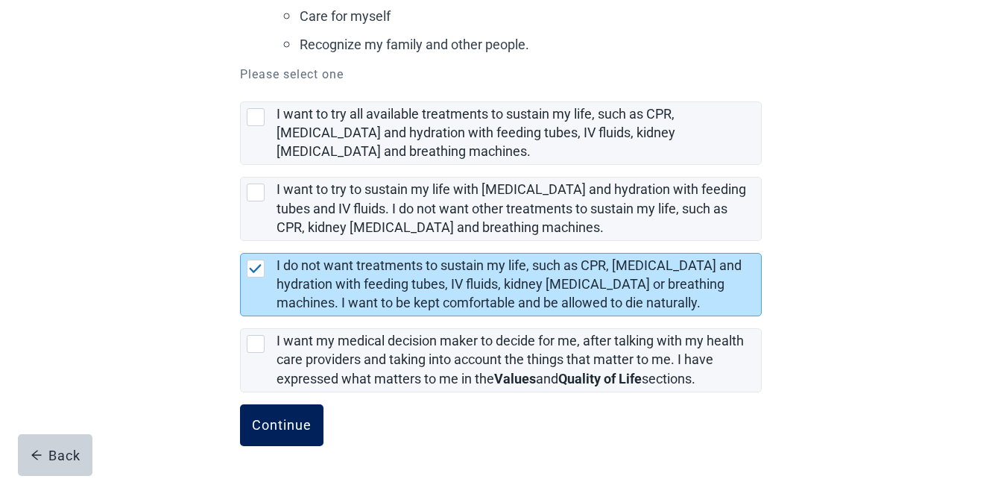
click at [307, 441] on button "Continue" at bounding box center [282, 425] width 84 height 42
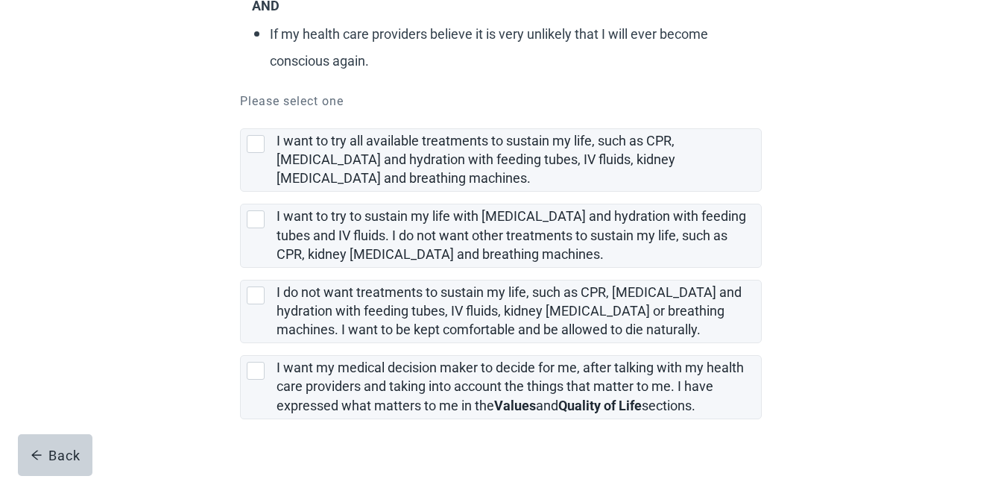
scroll to position [285, 0]
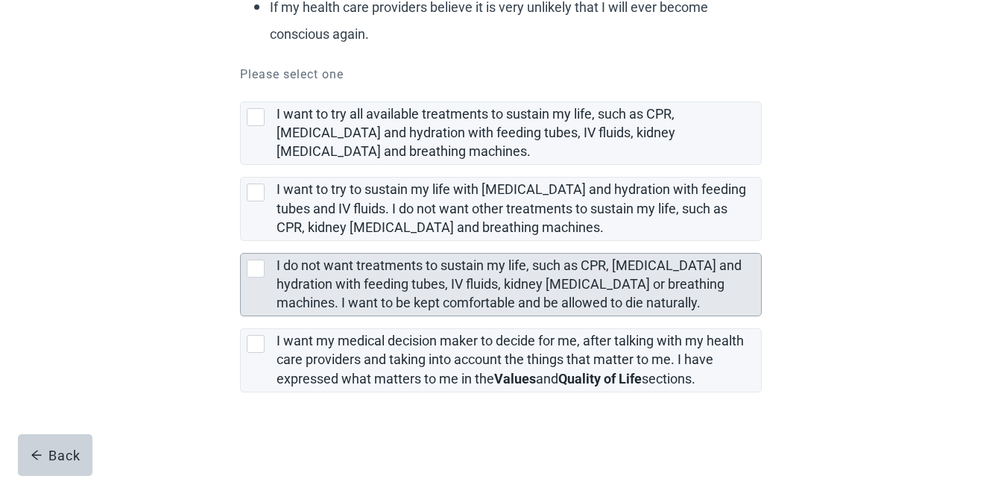
click at [268, 264] on div "I do not want treatments to sustain my life, such as CPR, artificial feeding an…" at bounding box center [259, 268] width 24 height 18
click at [241, 242] on input "I do not want treatments to sustain my life, such as CPR, [MEDICAL_DATA] and hy…" at bounding box center [240, 241] width 1 height 1
checkbox input "true"
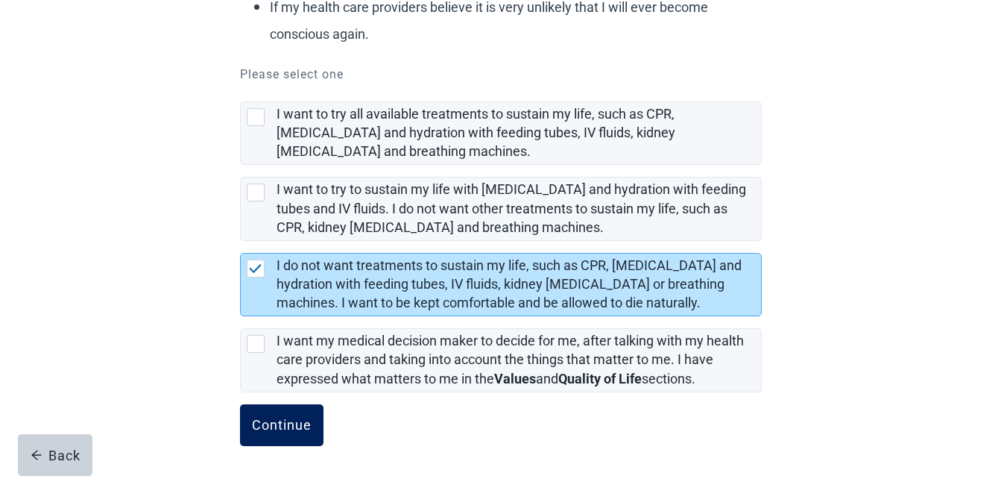
click at [278, 423] on div "Continue" at bounding box center [282, 425] width 60 height 15
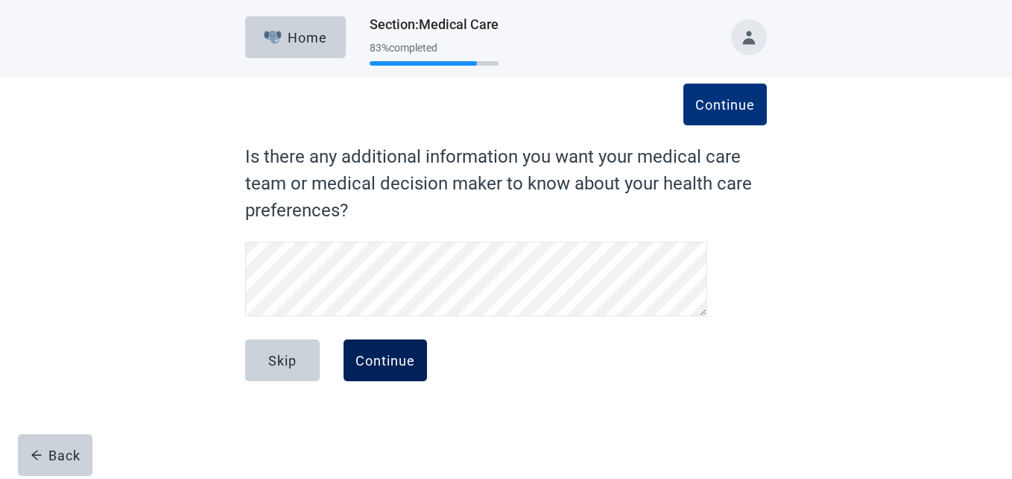
click at [396, 353] on div "Continue" at bounding box center [386, 360] width 60 height 15
click at [391, 365] on div "Continue" at bounding box center [386, 360] width 60 height 15
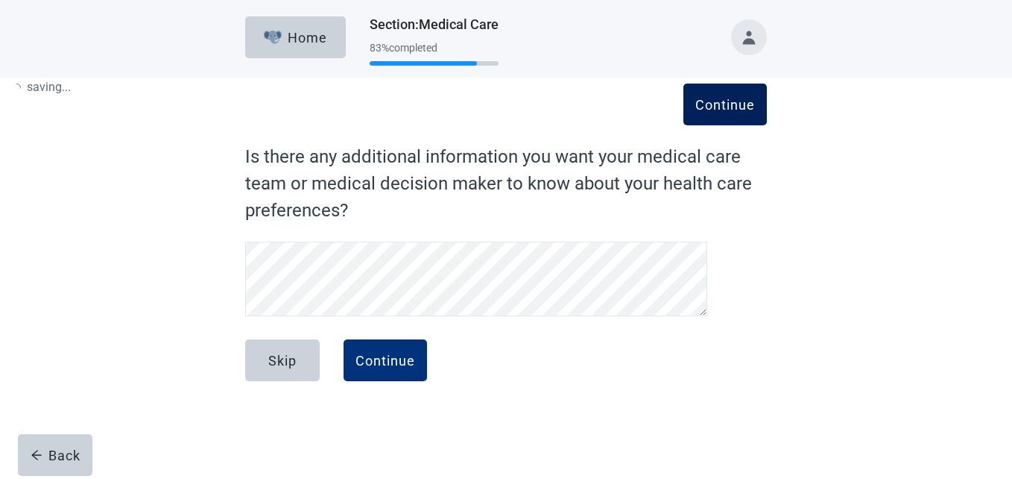
click at [705, 100] on div "Continue" at bounding box center [726, 104] width 60 height 15
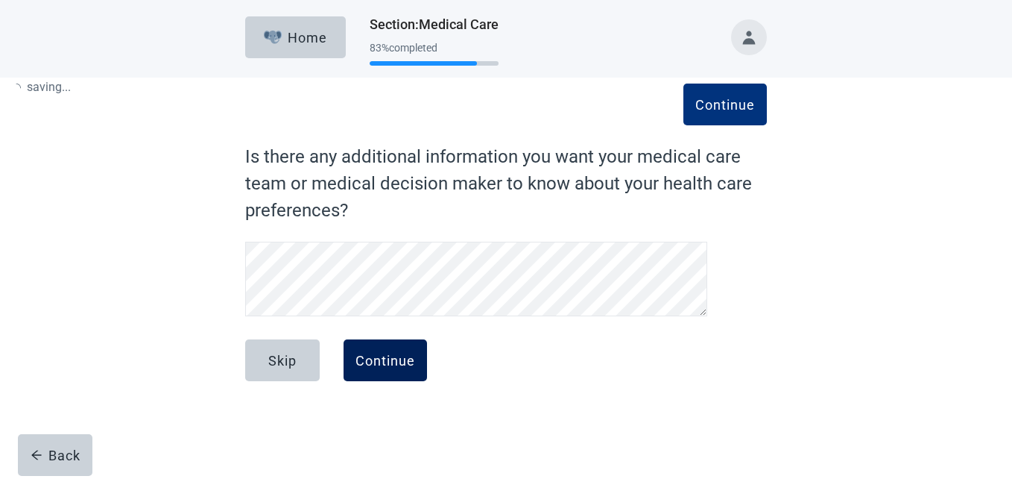
click at [390, 357] on div "Continue" at bounding box center [386, 360] width 60 height 15
click at [389, 368] on div "Continue" at bounding box center [386, 360] width 60 height 15
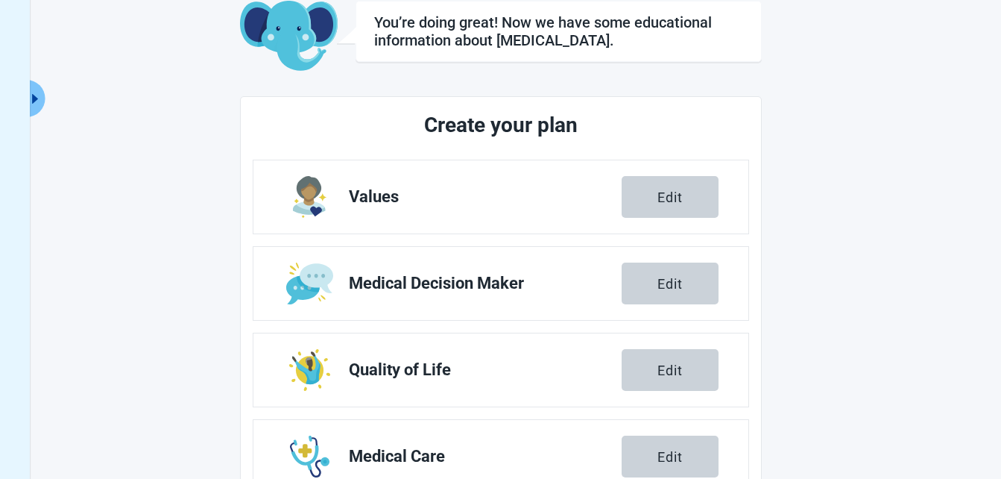
scroll to position [239, 0]
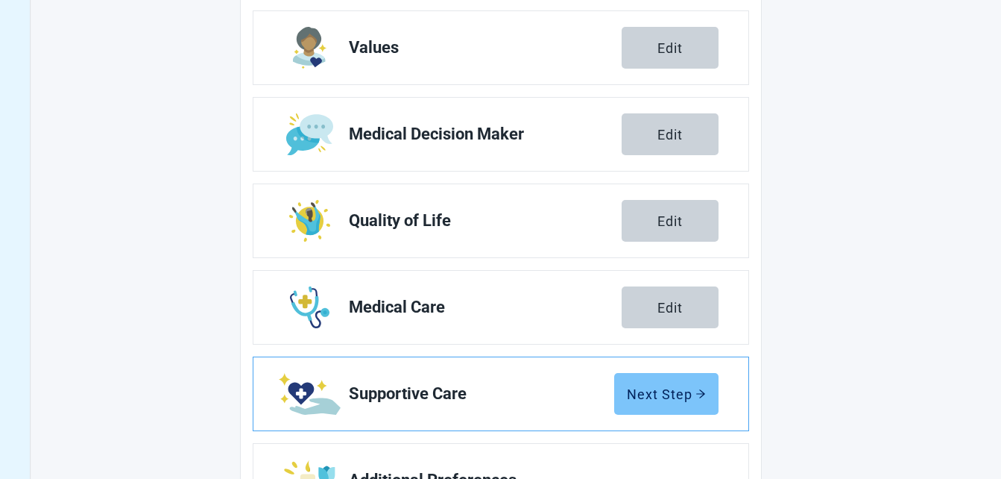
click at [684, 404] on button "Next Step" at bounding box center [666, 394] width 104 height 42
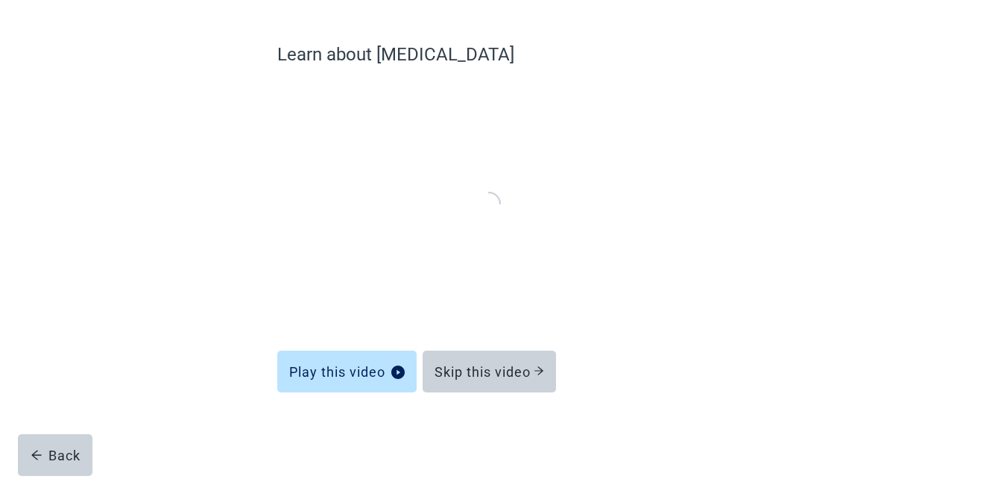
scroll to position [96, 0]
